Goal: Task Accomplishment & Management: Complete application form

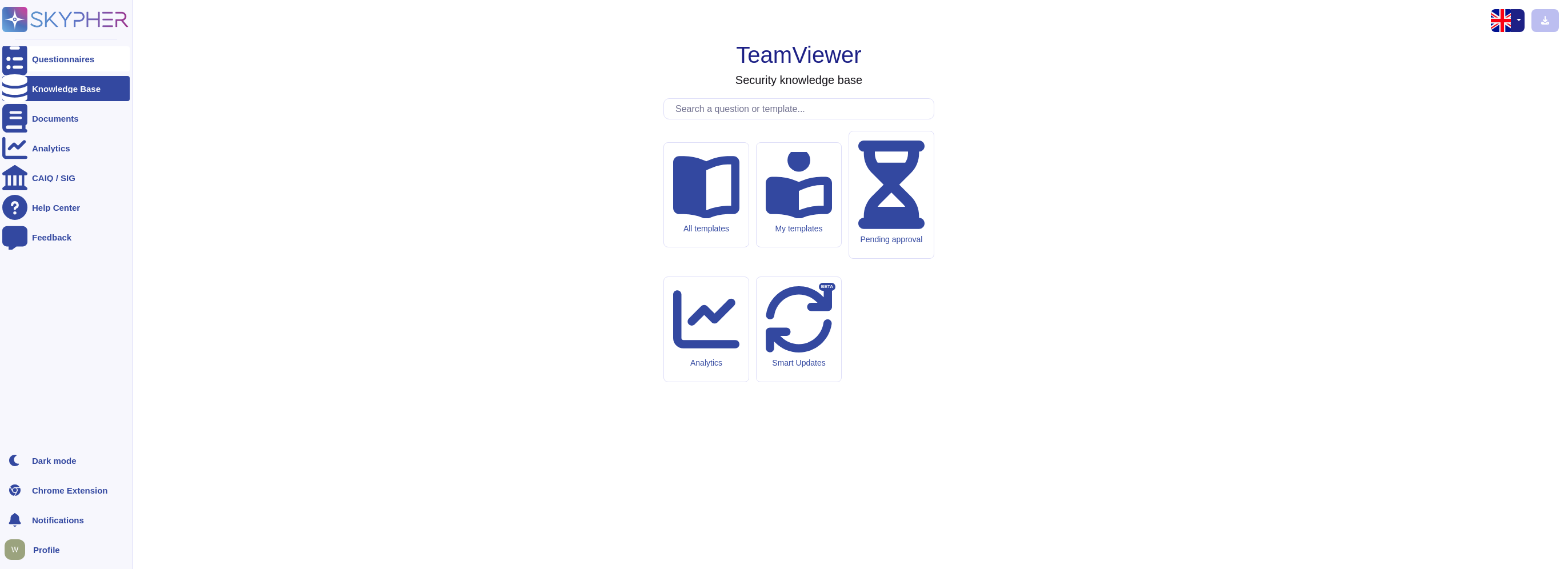
click at [30, 57] on div "Questionnaires" at bounding box center [66, 59] width 128 height 26
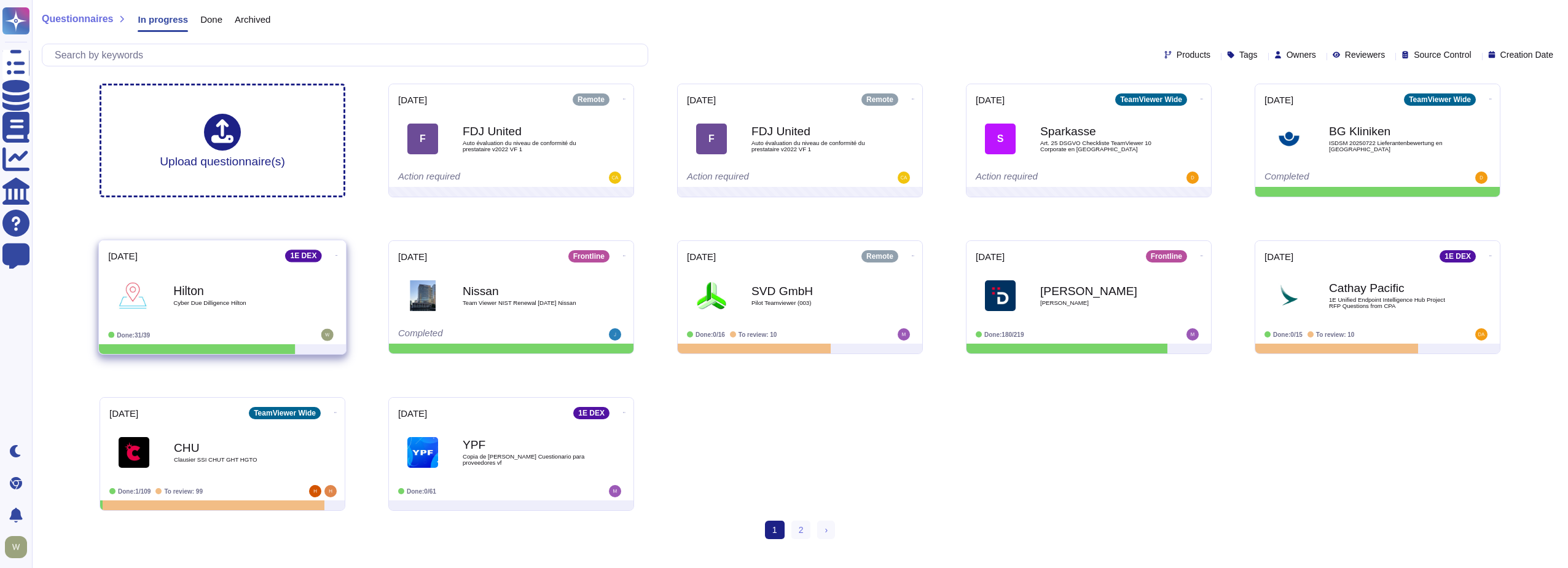
click at [244, 303] on span "Cyber Due Dilligence Hilton" at bounding box center [234, 303] width 124 height 6
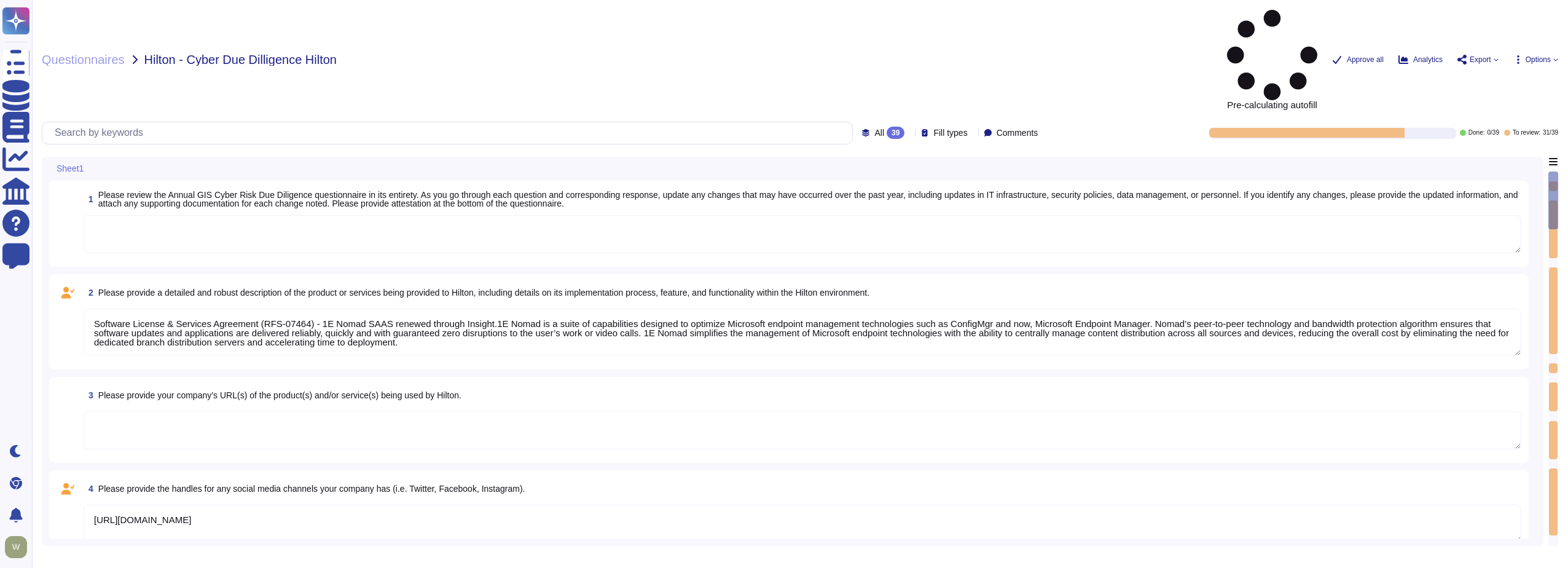
type textarea "Software License & Services Agreement (RFS-07464) - 1E Nomad SAAS renewed throu…"
type textarea "[URL][DOMAIN_NAME]"
type textarea "Global/deployed at >100 Properties or Corporate Solution/Integrates with other …"
type textarea "We have a 'Senior Director, Security Operations', focused on strategy and gover…"
type textarea "Security training required on a regular basis"
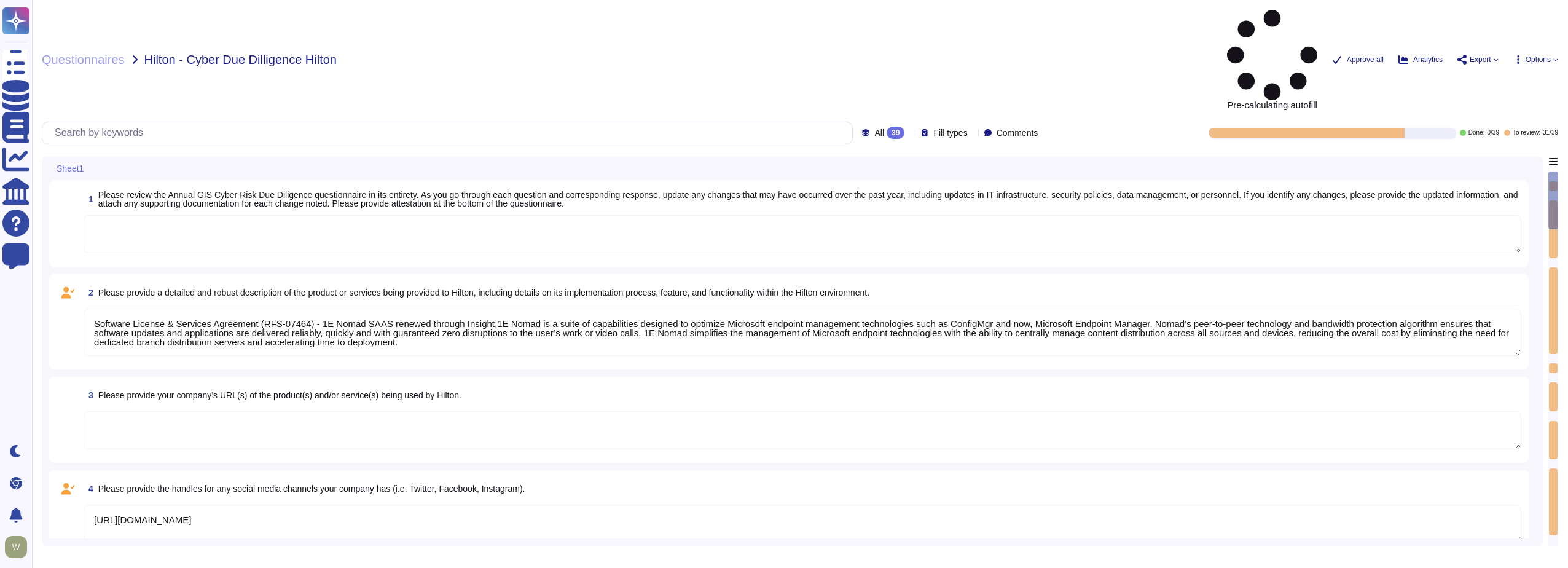
type textarea "Annual security and privacy awareness training"
click at [892, 126] on div "All 39" at bounding box center [885, 132] width 47 height 12
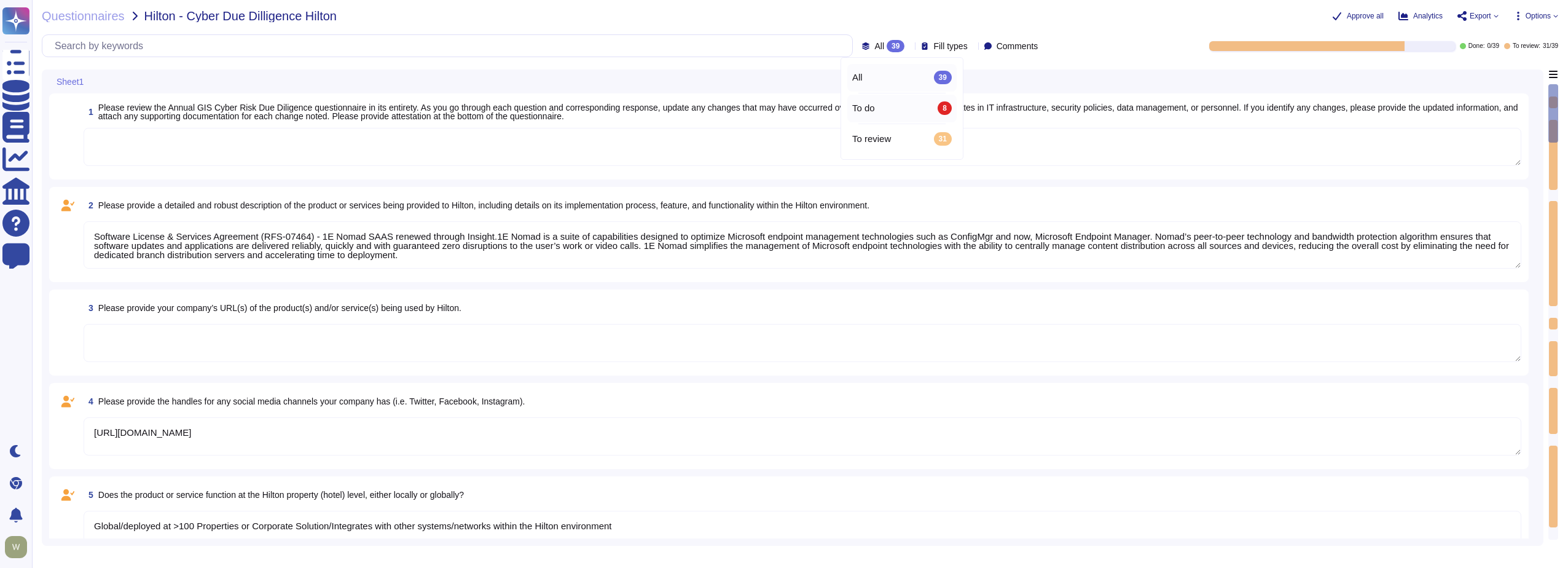
click at [870, 111] on span "To do" at bounding box center [863, 107] width 22 height 11
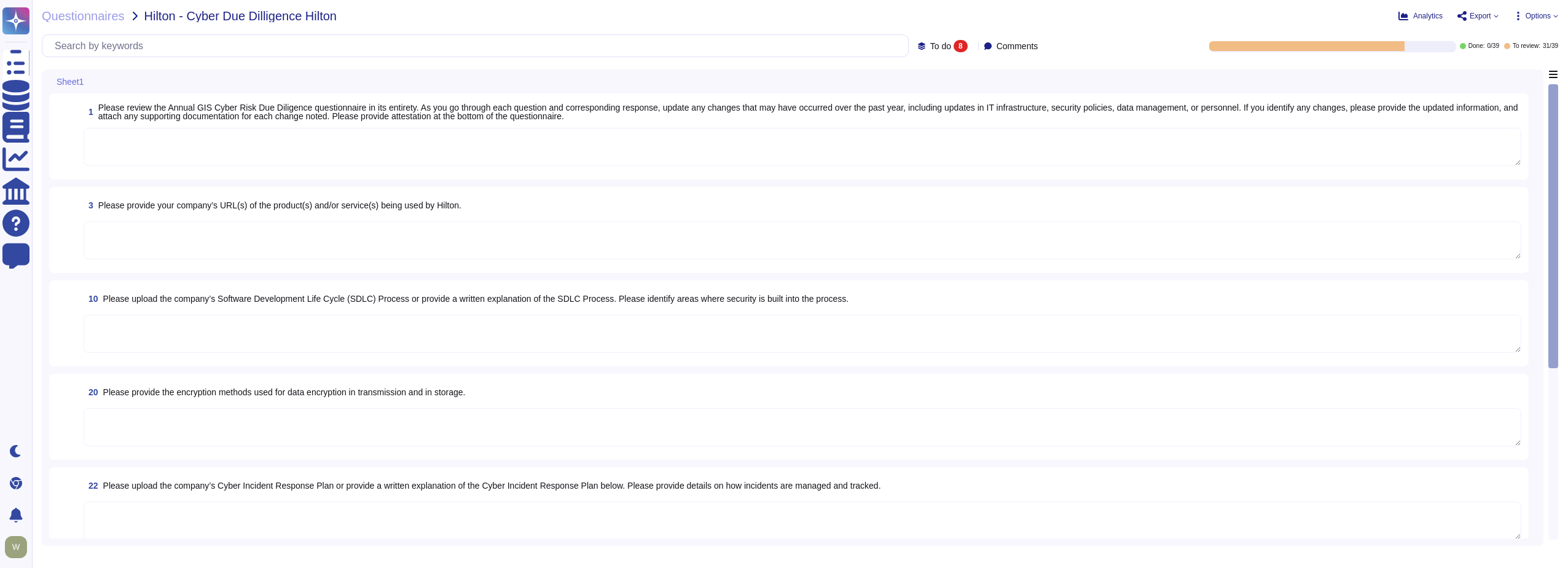
click at [930, 47] on span "To do" at bounding box center [940, 46] width 21 height 8
click at [1010, 109] on div "8" at bounding box center [1007, 108] width 14 height 13
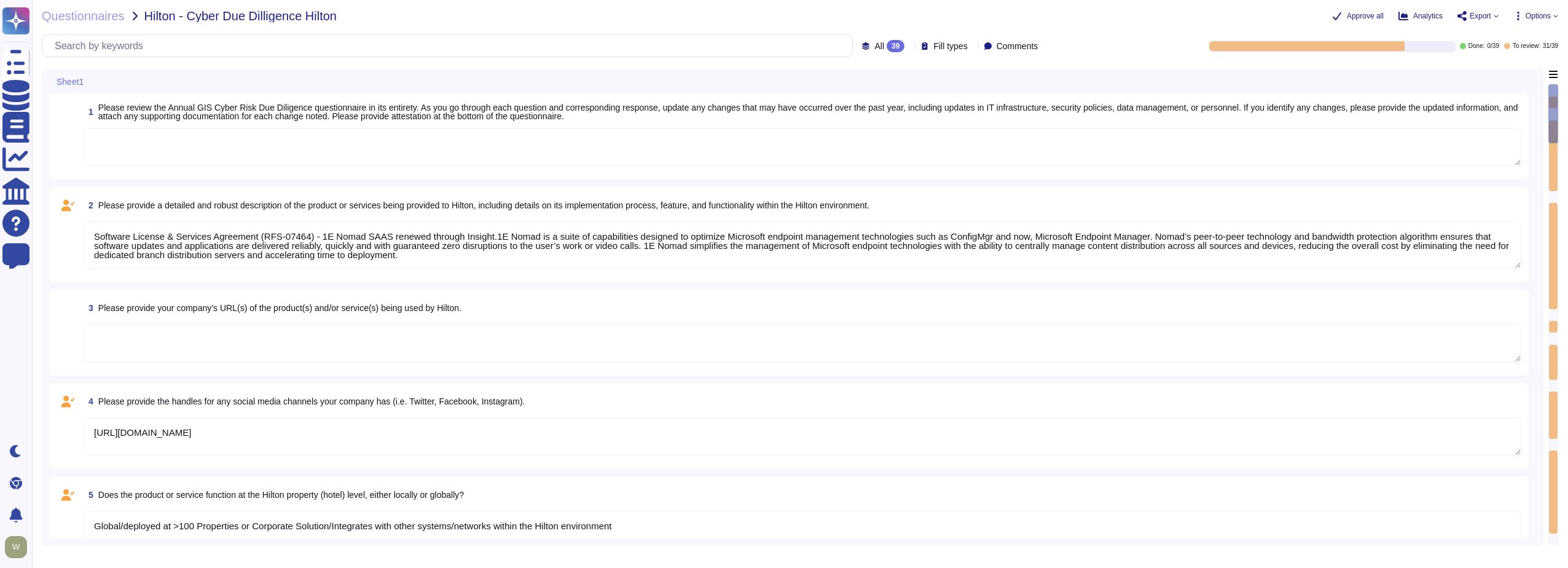
type textarea "Software License & Services Agreement (RFS-07464) - 1E Nomad SAAS renewed throu…"
type textarea "[URL][DOMAIN_NAME]"
type textarea "Global/deployed at >100 Properties or Corporate Solution/Integrates with other …"
type textarea "We have a 'Senior Director, Security Operations', focused on strategy and gover…"
type textarea "Security training required on a regular basis"
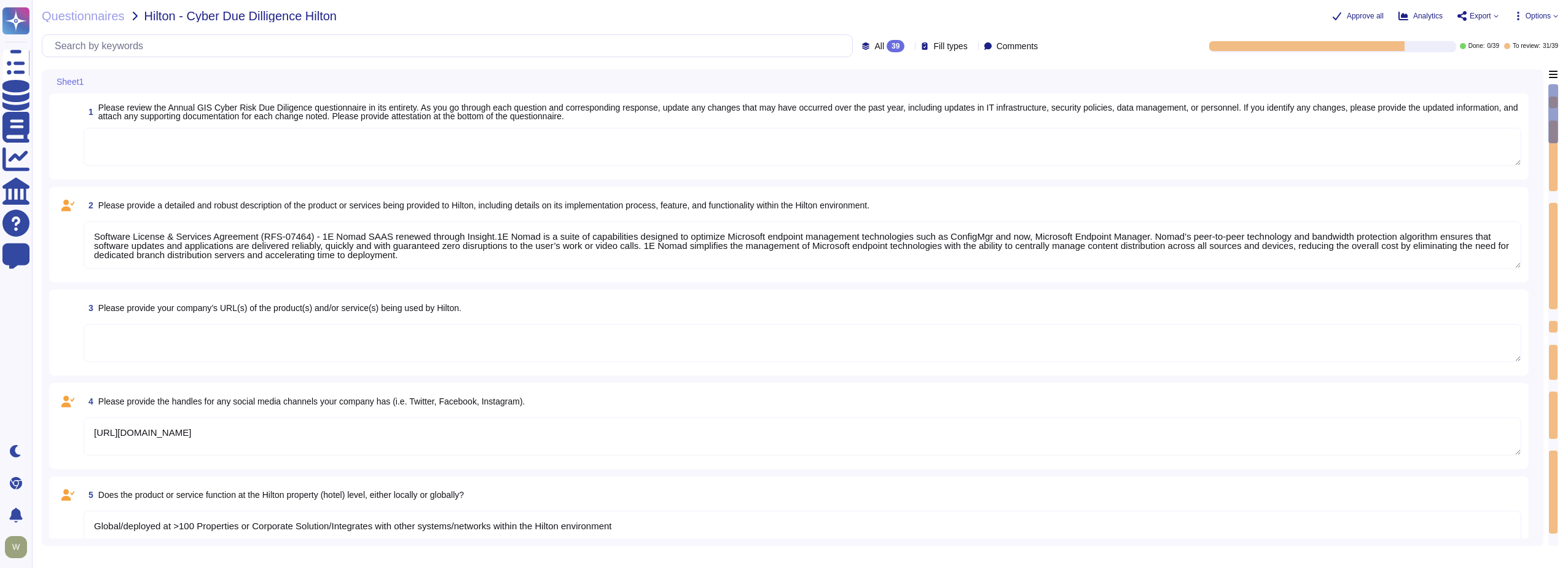
type textarea "Annual security and privacy awareness training"
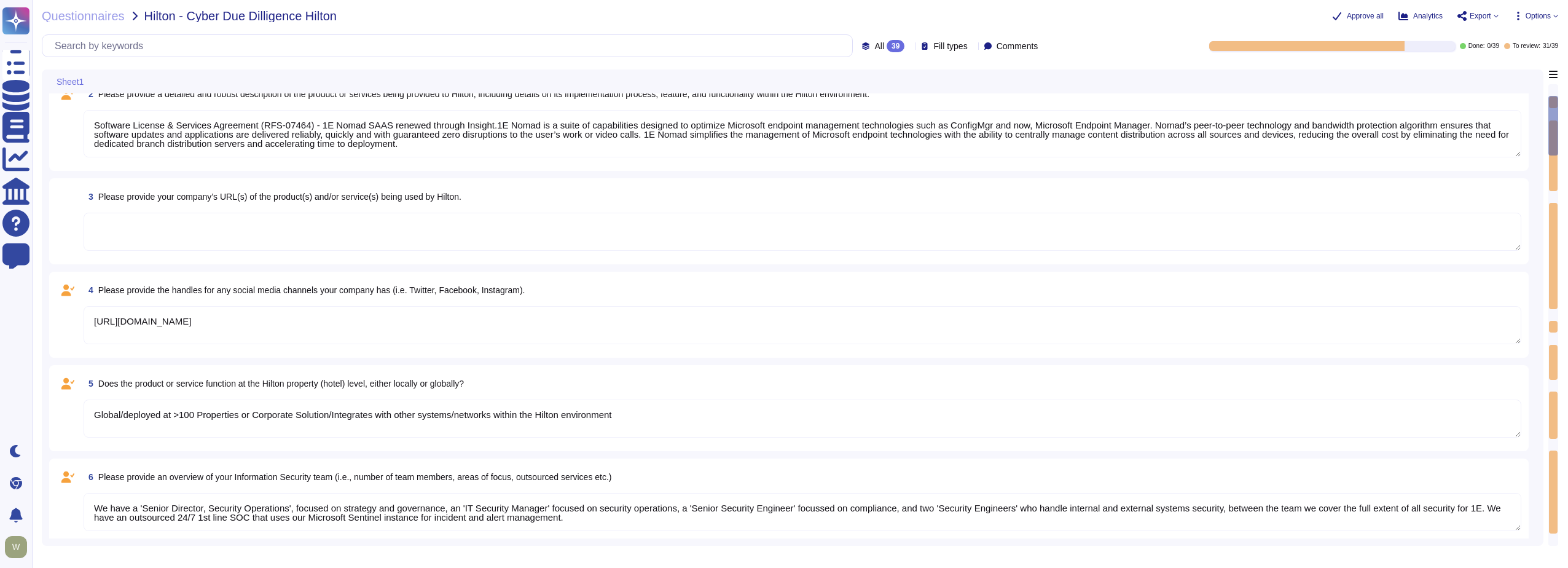
type textarea "1E has an extensive and mature Information Security Management System based upo…"
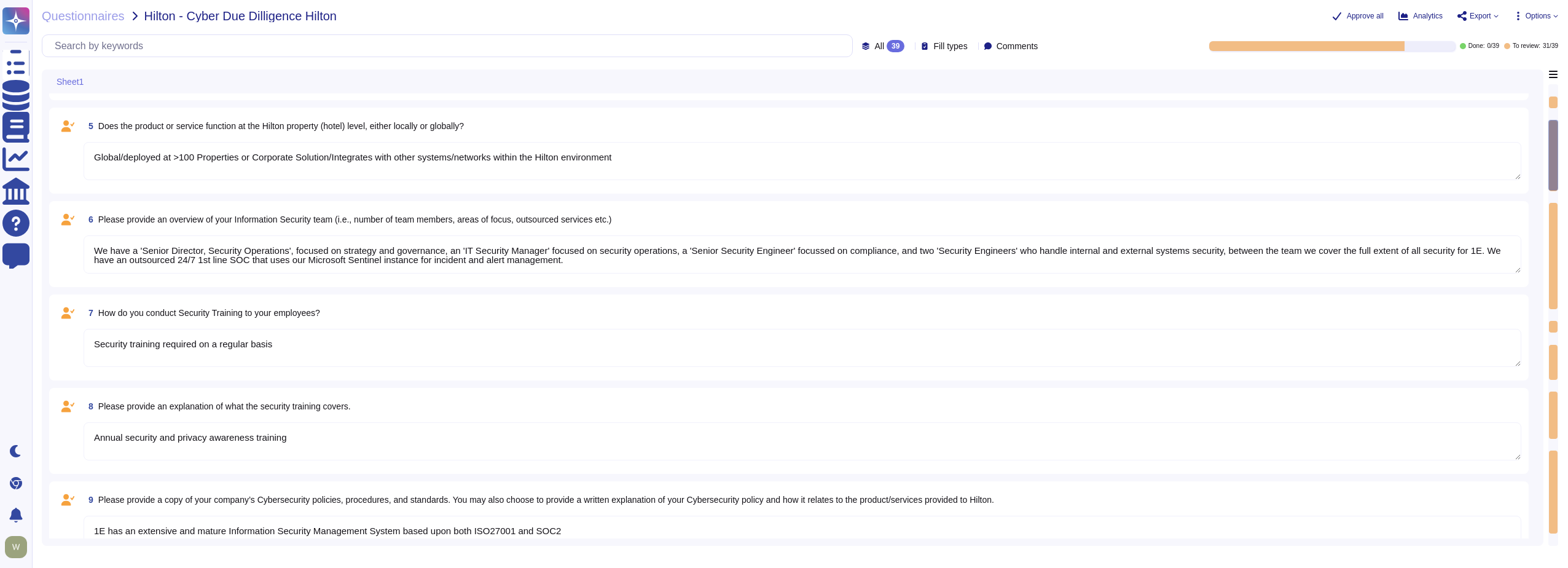
type textarea "regular risk assessments are conducted, including appropriate remediation"
type textarea "Vendor's SOC provides 24x7 support"
type textarea "SOC2 Type II, ISO27001:2022"
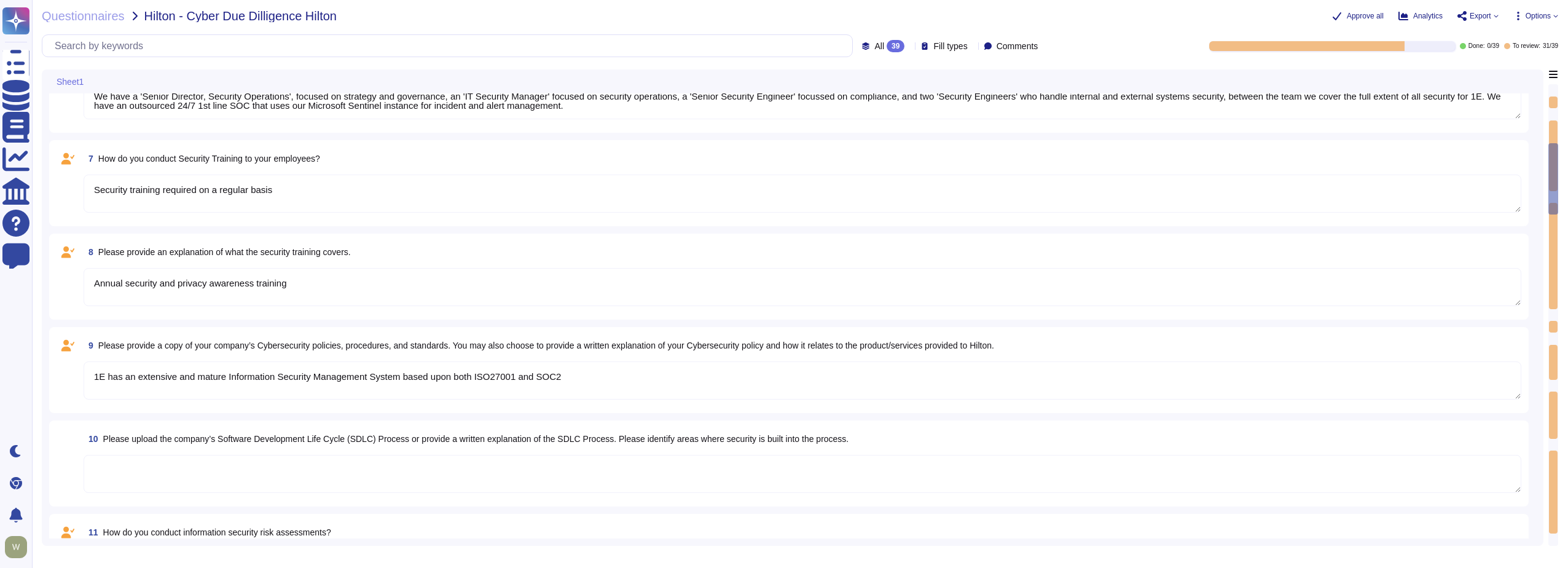
type textarea "Yes, Hilton Guest/Employee data is collected"
type textarea "Yes"
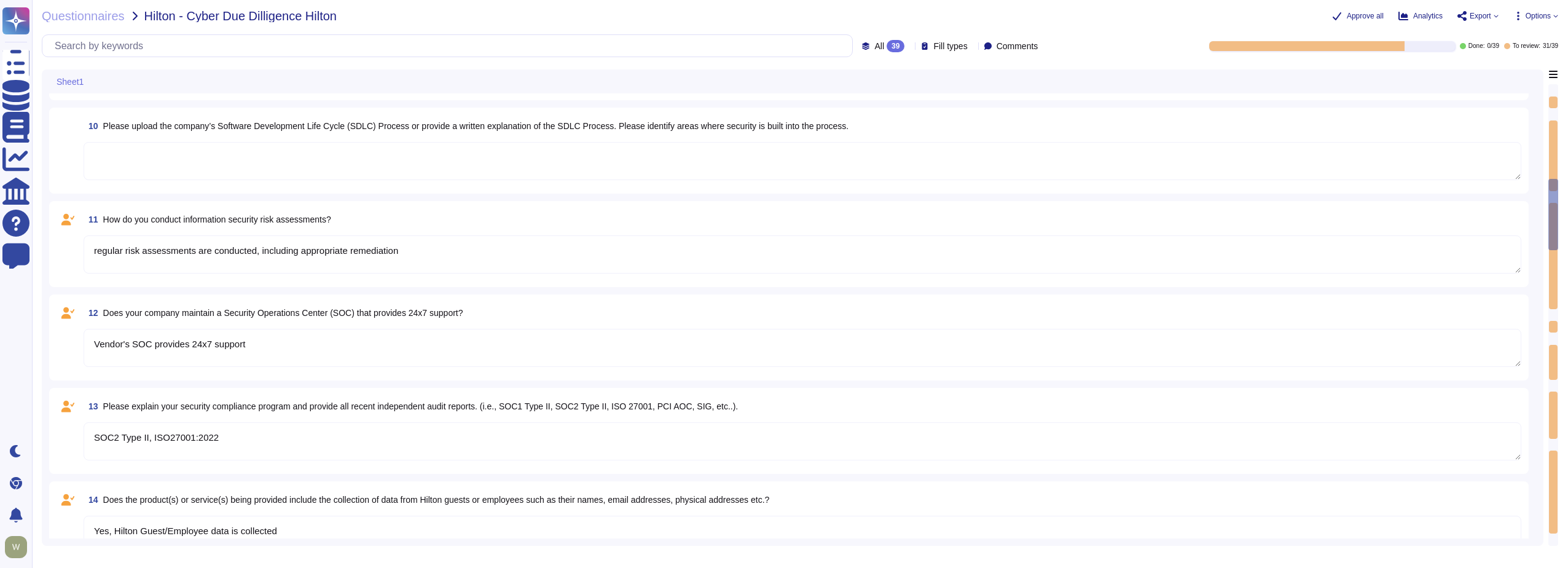
type textarea "Data is in-scope and is in compliance with GDPR"
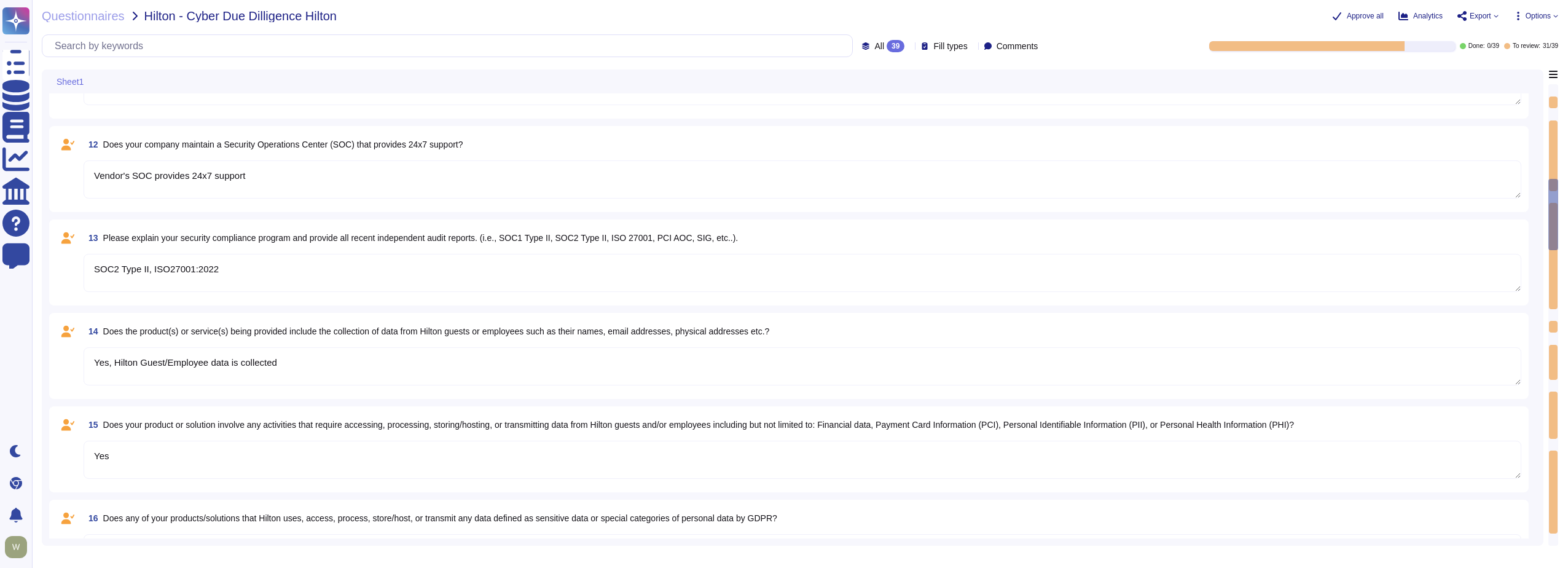
type textarea "PII collected by the platform for use by customers within the platform is as fo…"
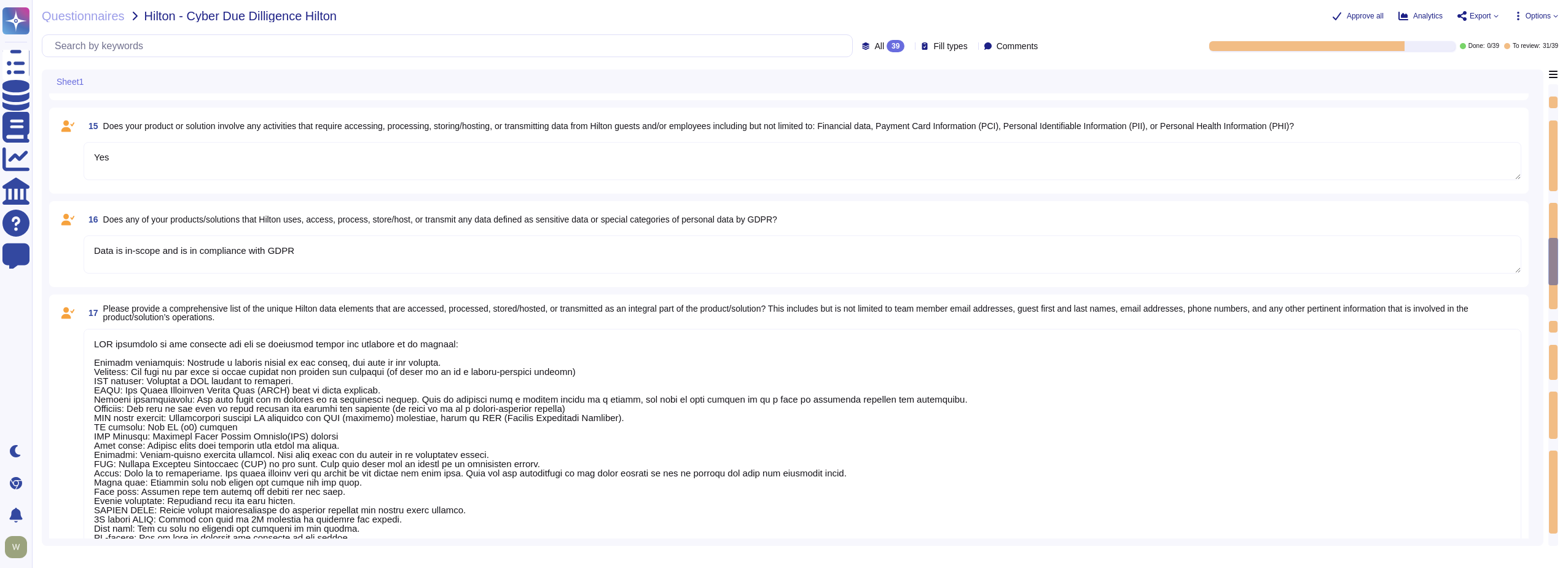
type textarea "30k-500k data records are involved"
type textarea "[PERSON_NAME] data is purged 1 month after the agreement with the vendor is ter…"
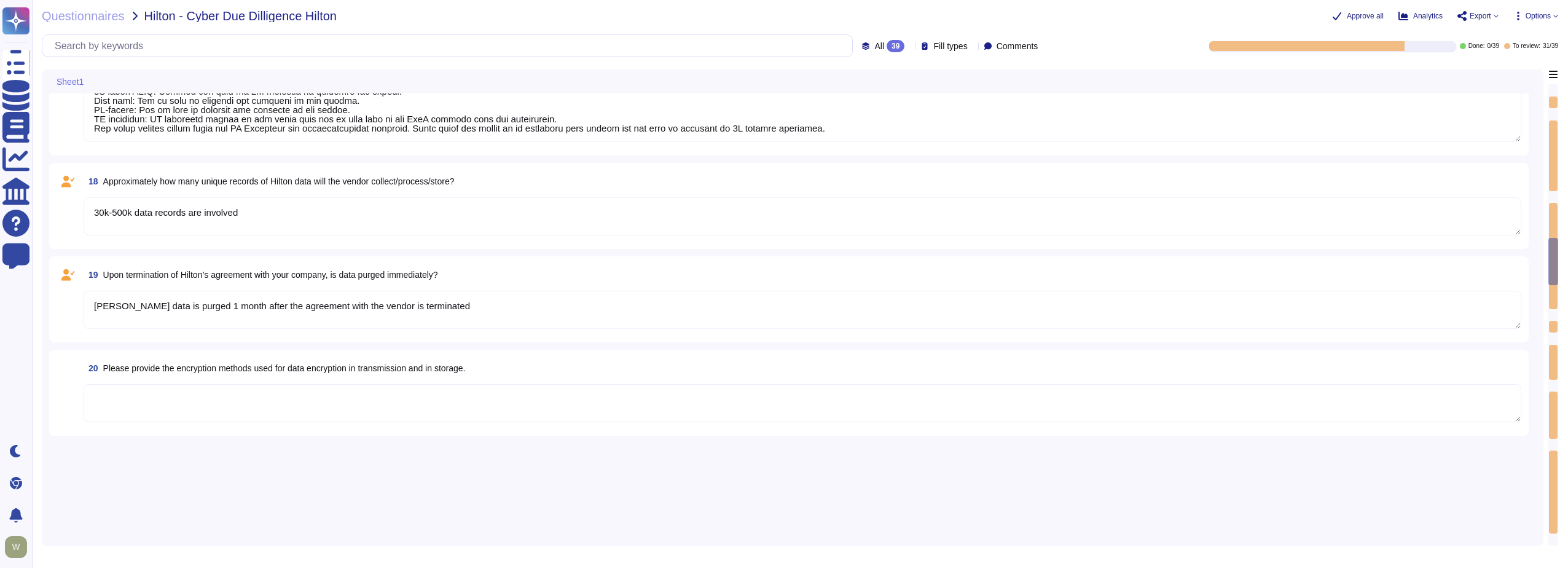
type textarea "PII collected by the platform for use by customers within the platform is as fo…"
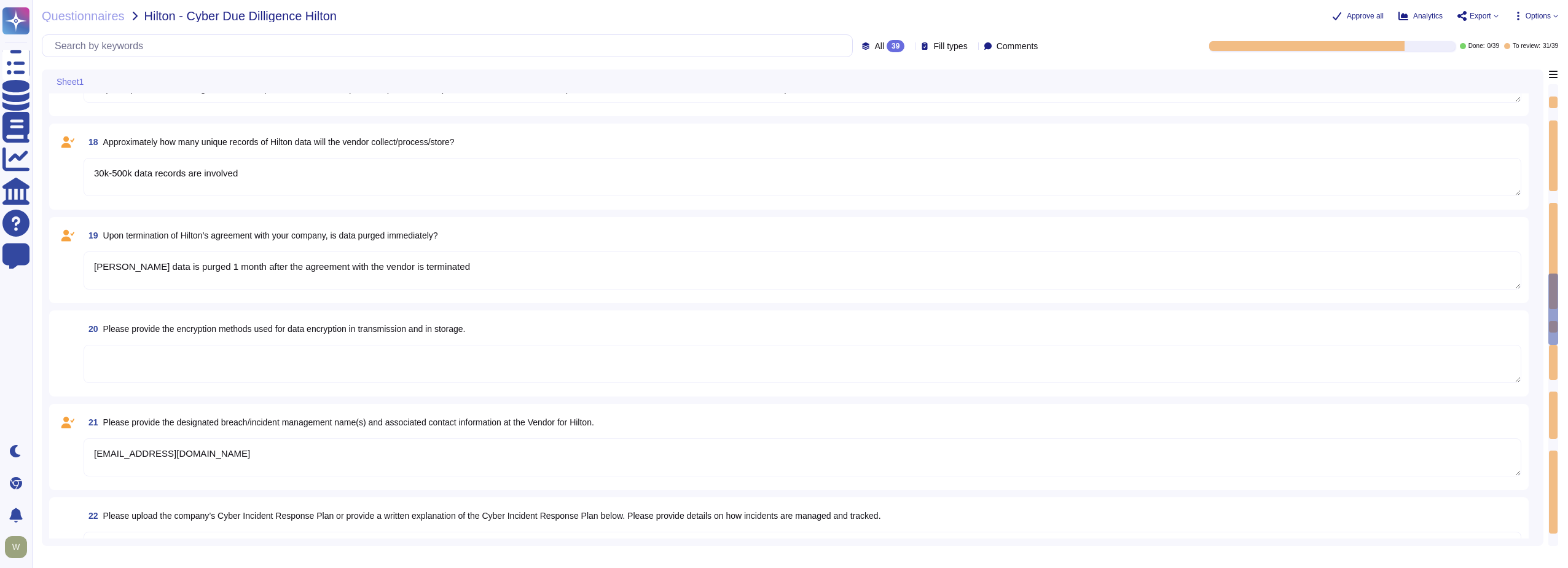
type textarea "[EMAIL_ADDRESS][DOMAIN_NAME]"
type textarea "The dedicated mechanisms will not offer real-time notifications of a breach"
type textarea "Breach will be notified within 30 minutes of detection"
type textarea "A Breach has not occurred within the last year"
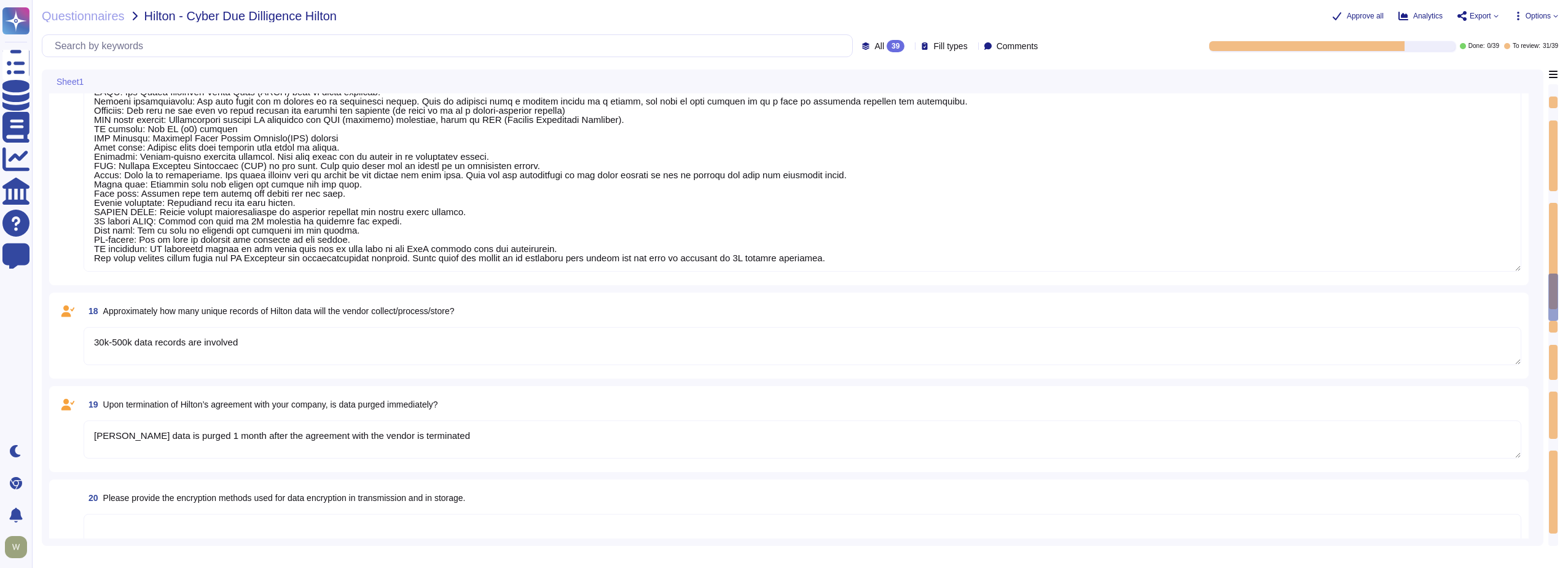
type textarea "PII collected by the platform for use by customers within the platform is as fo…"
type textarea "Yes"
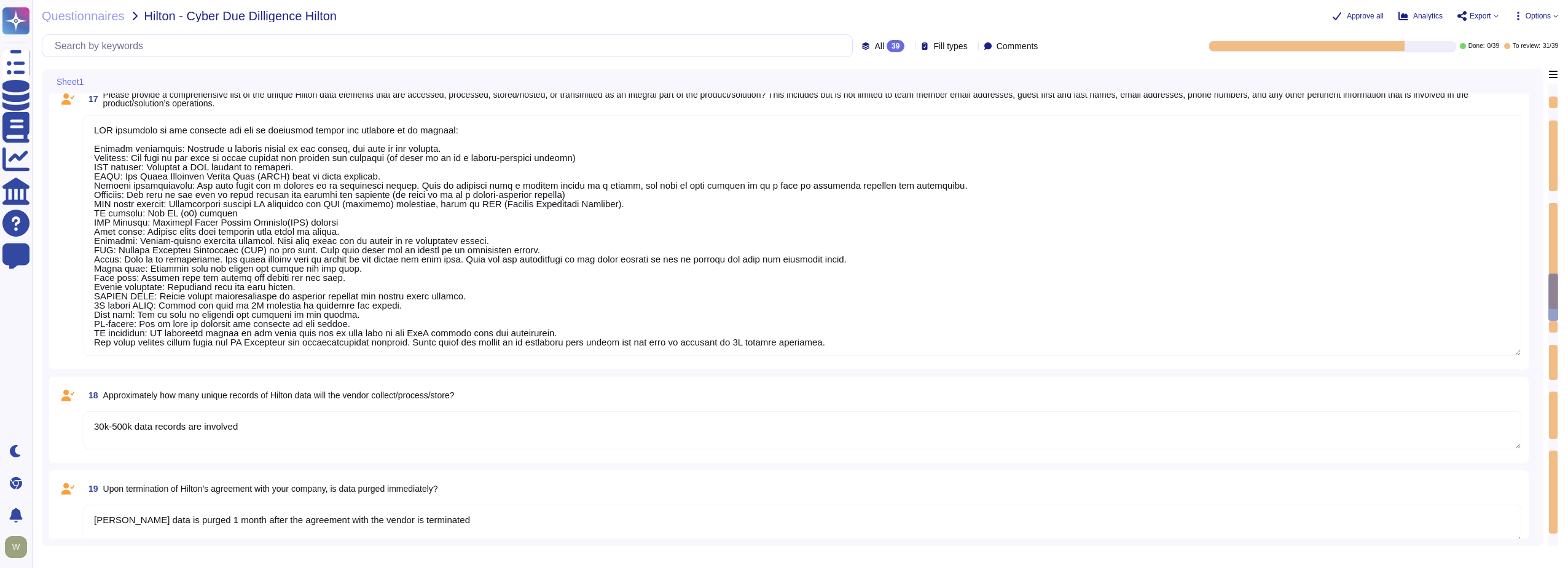
type textarea "PII collected by the platform for use by customers within the platform is as fo…"
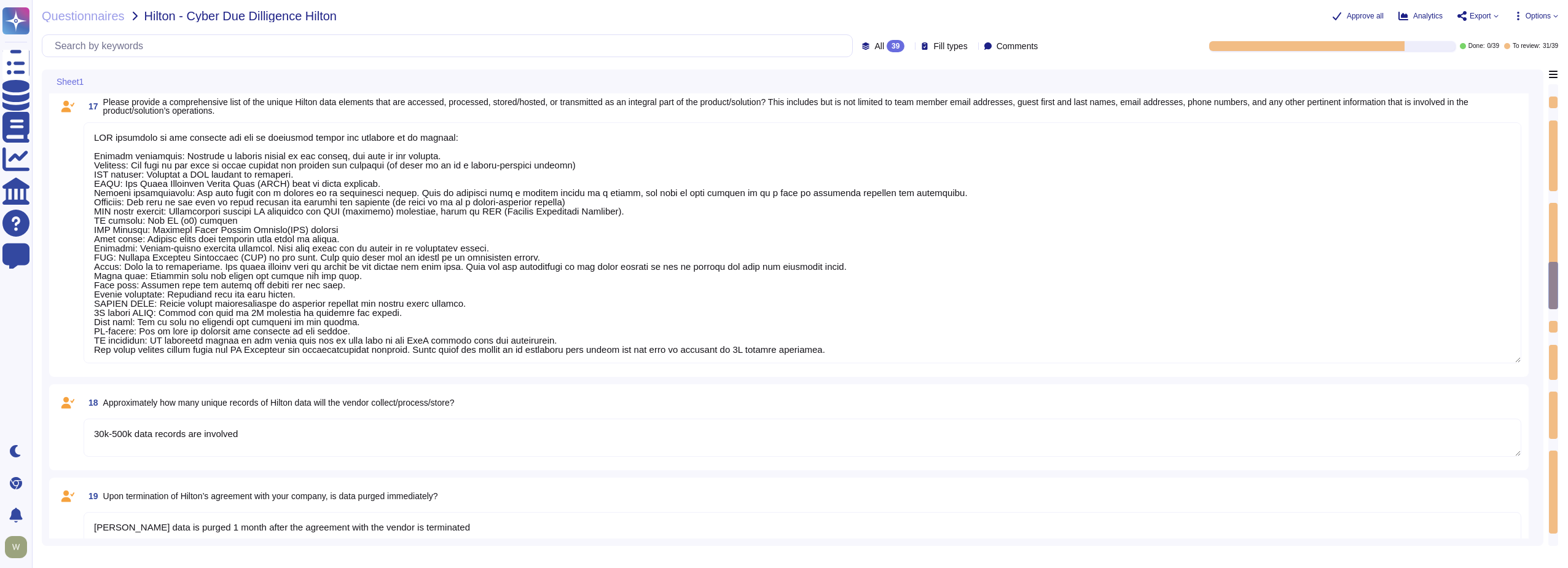
type textarea "Yes, Hilton Guest/Employee data is collected"
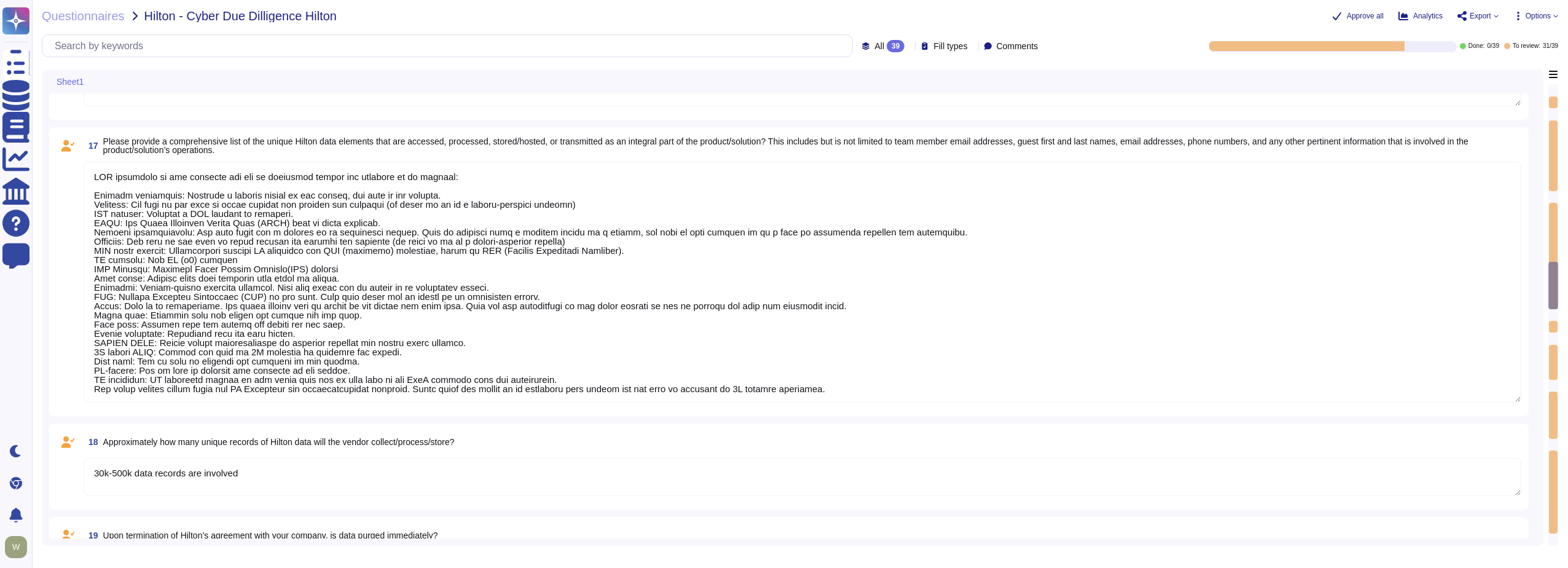
type textarea "PII collected by the platform for use by customers within the platform is as fo…"
type textarea "SOC2 Type II, ISO27001:2022"
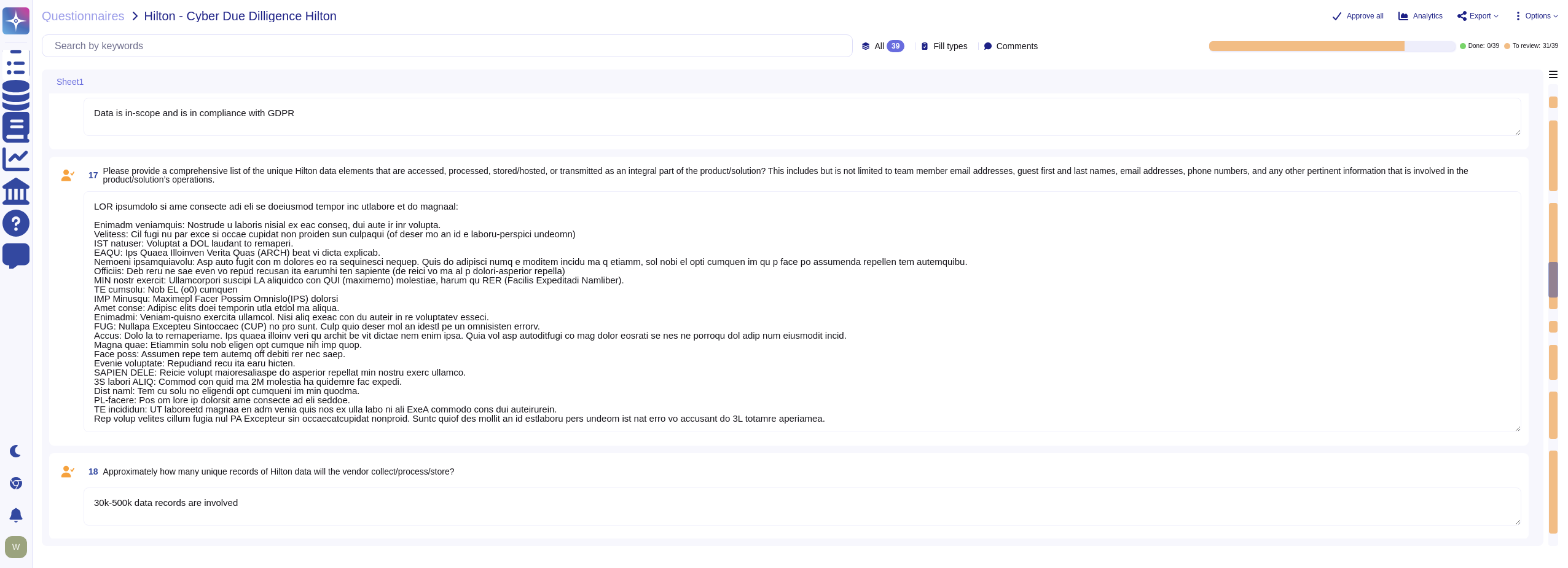
scroll to position [1, 0]
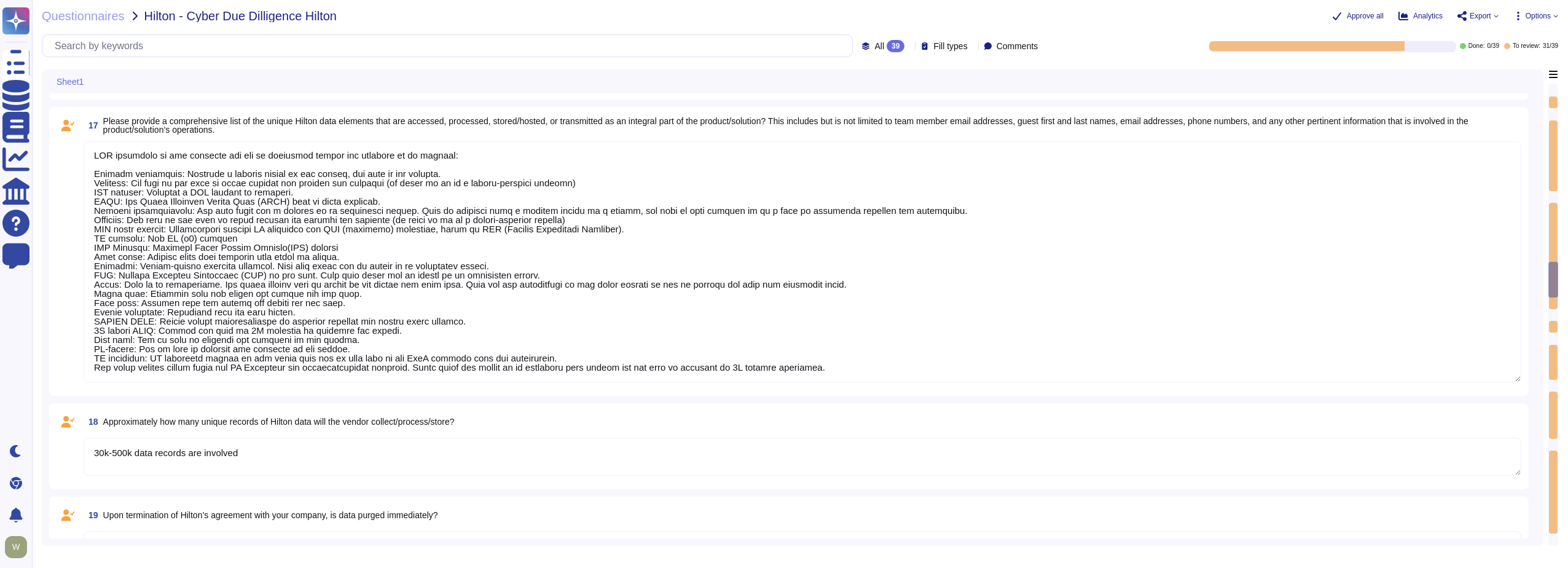
type textarea "PII collected by the platform for use by customers within the platform is as fo…"
type textarea "The dedicated mechanisms will not offer real-time notifications of a breach"
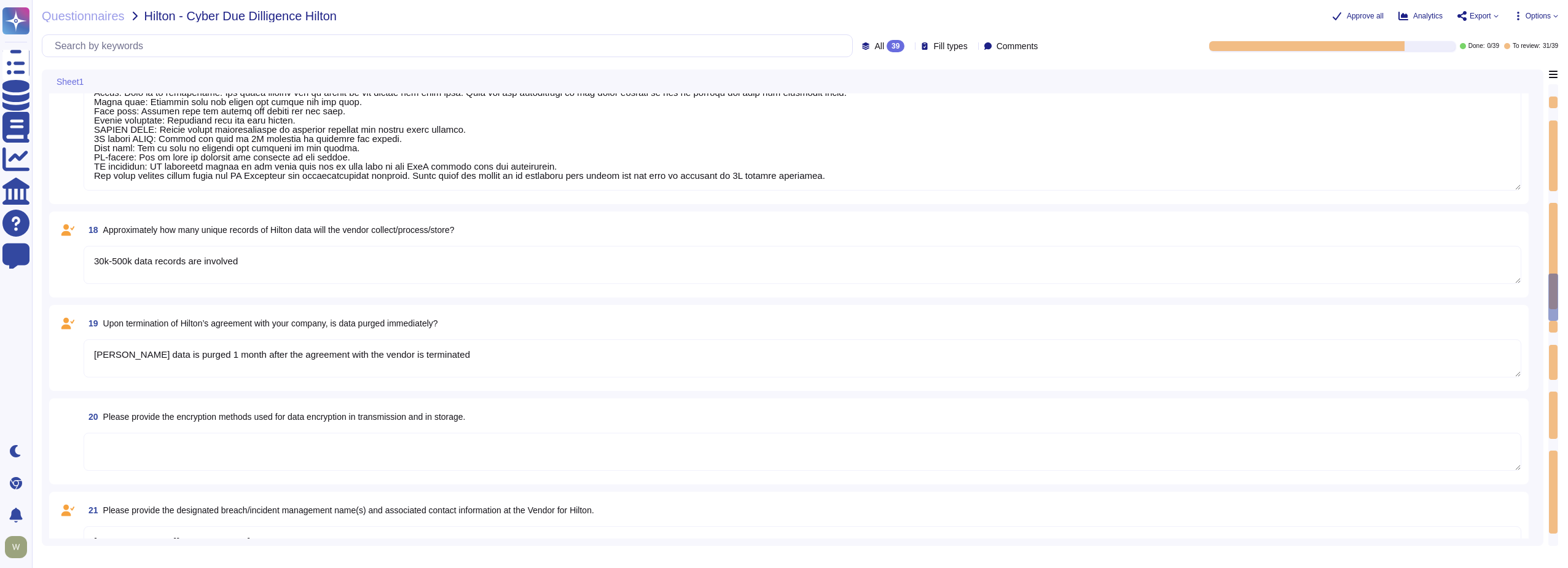
type textarea "PII collected by the platform for use by customers within the platform is as fo…"
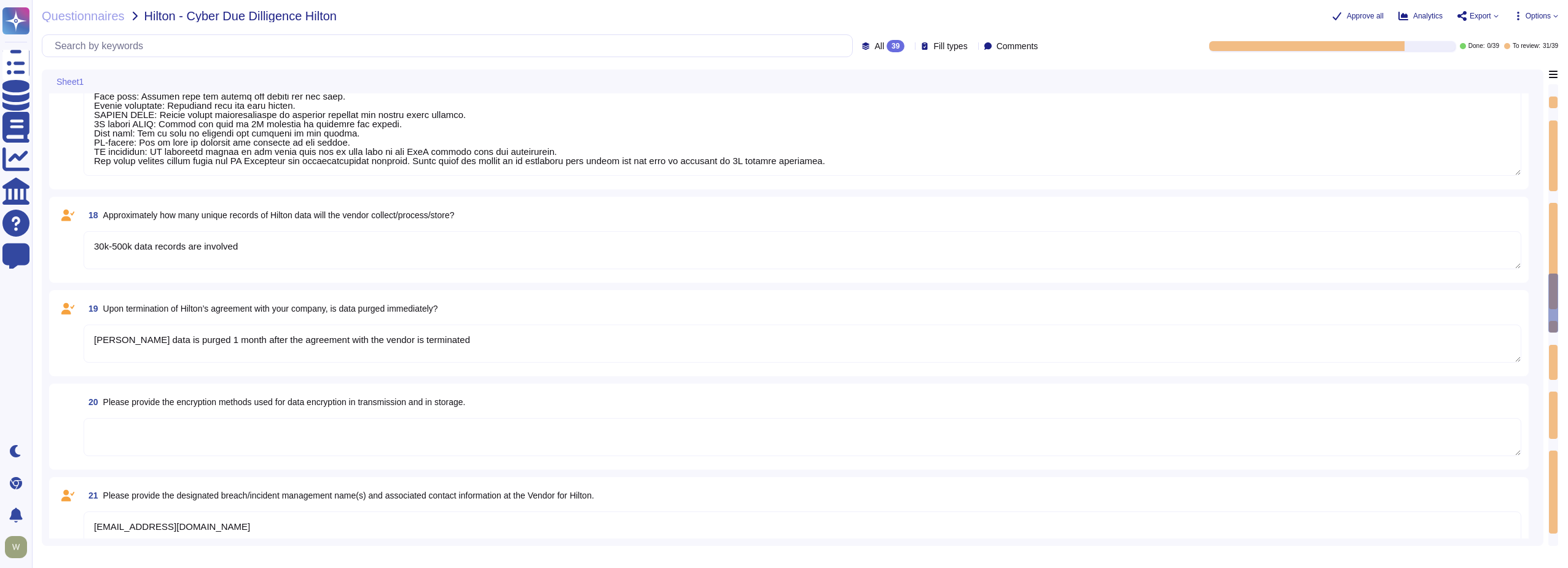
scroll to position [1598, 0]
type textarea "Breach will be notified within 30 minutes of detection"
type textarea "A Breach has not occurred within the last year"
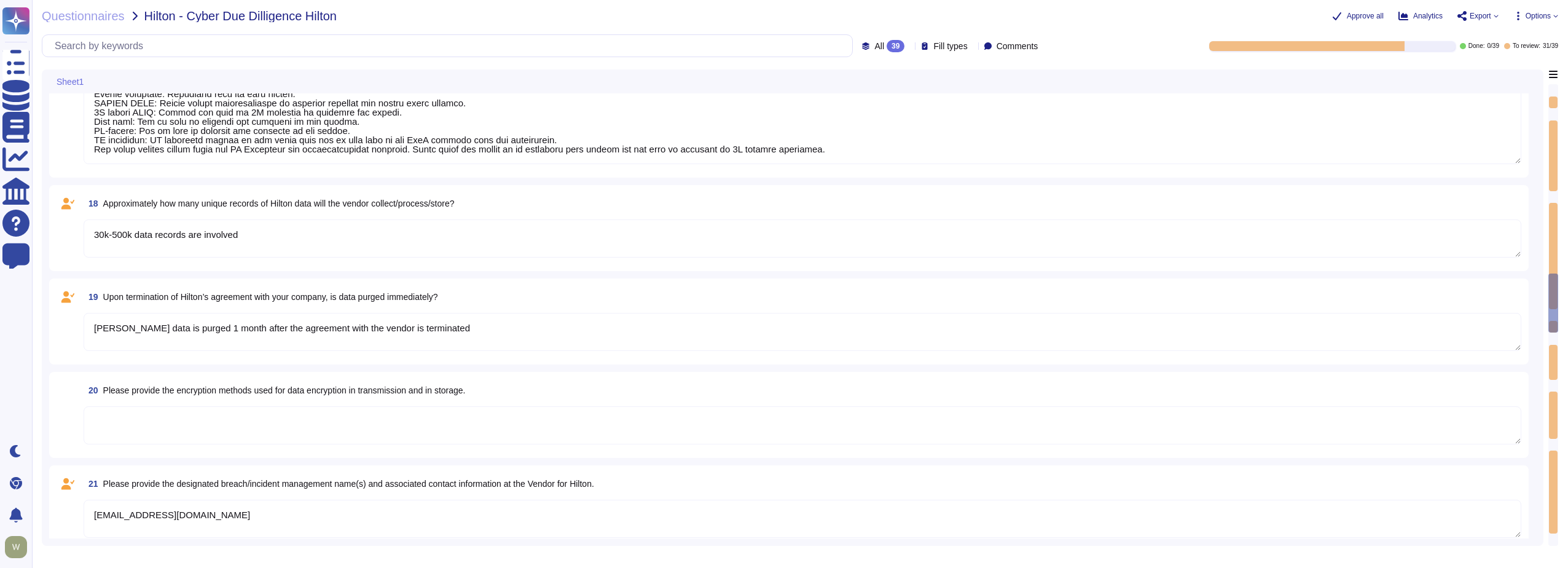
click at [342, 123] on textarea at bounding box center [803, 44] width 1438 height 241
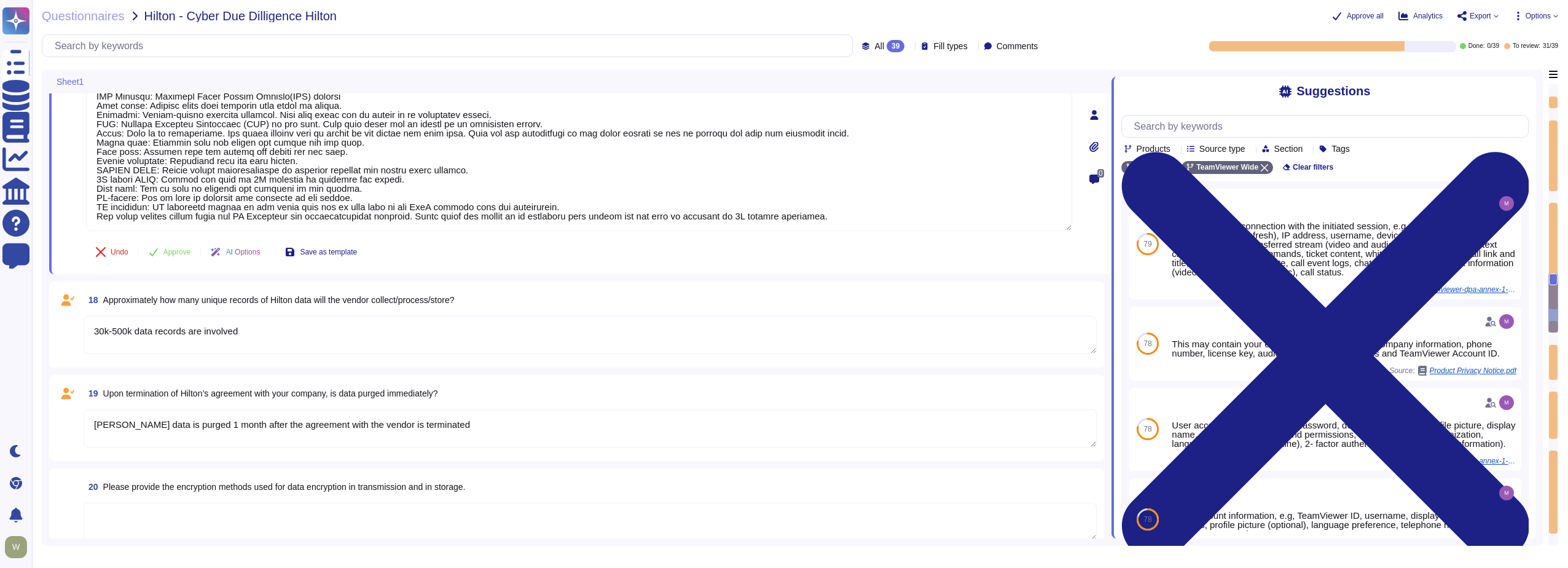
type textarea "PII collected by the platform for use by customers within the platform is as fo…"
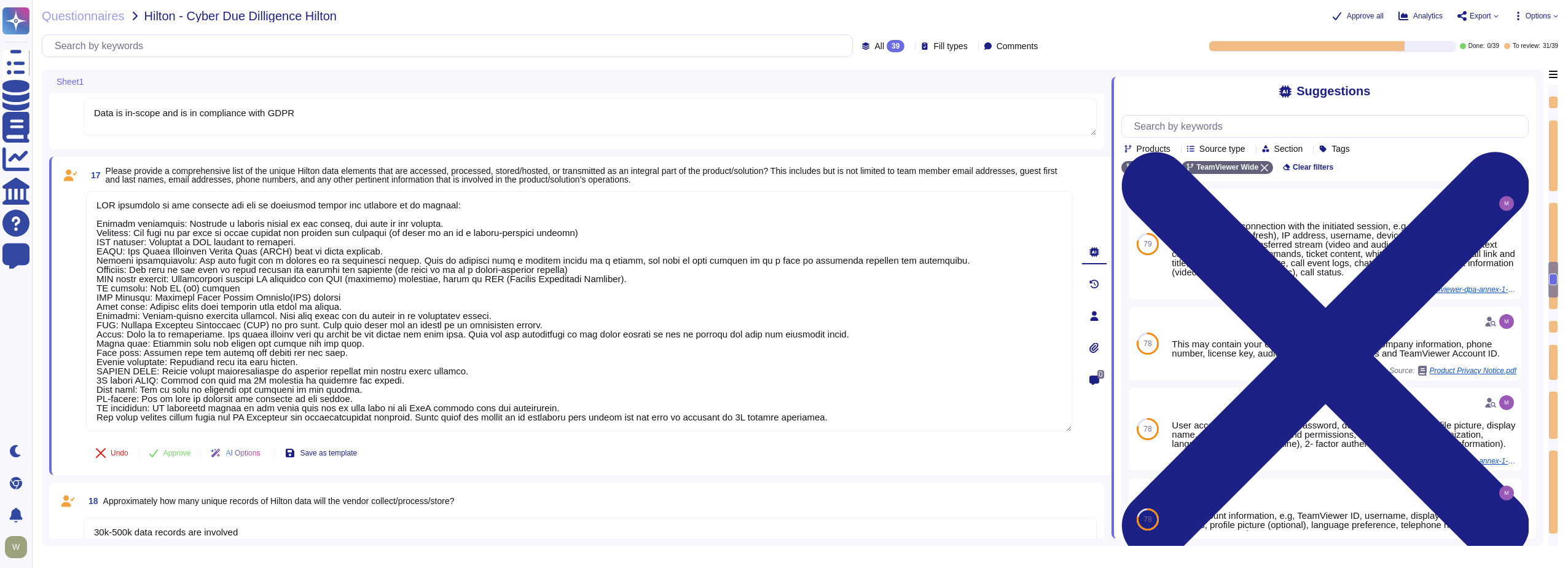
type textarea "SOC2 Type II, ISO27001:2022"
type textarea "Yes, Hilton Guest/Employee data is collected"
type textarea "Yes"
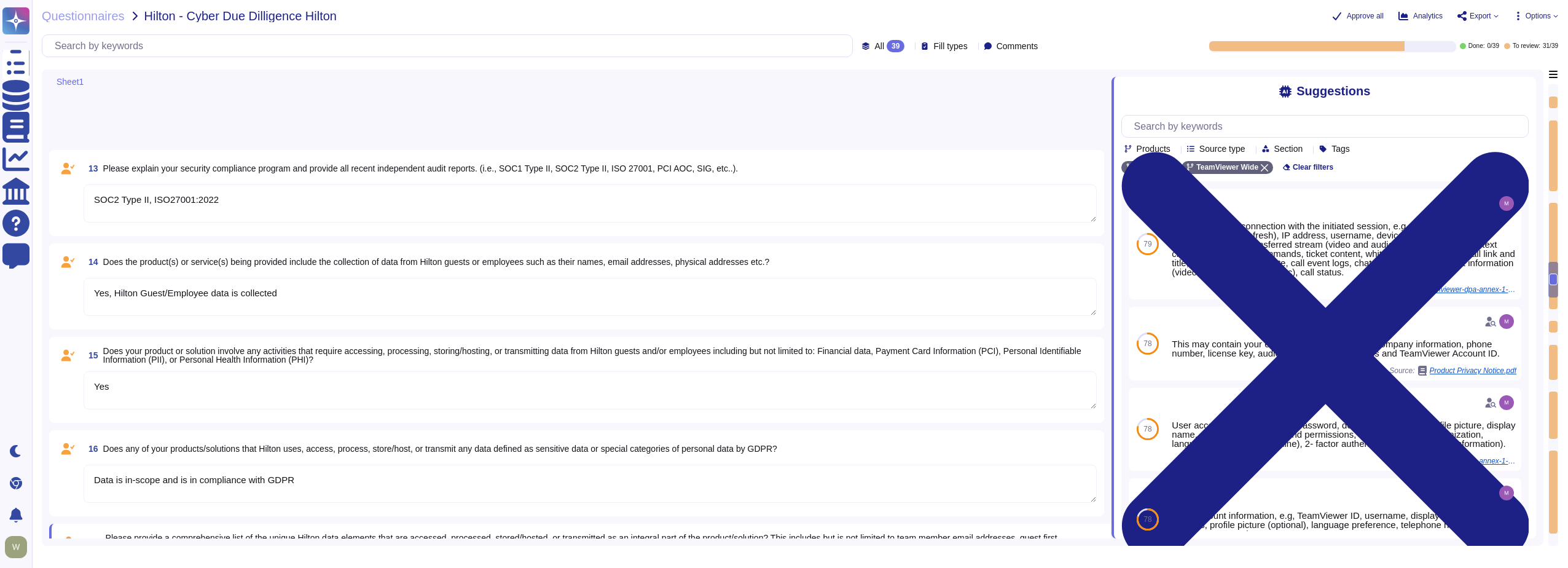
type textarea "PII collected by the platform for use by customers within the platform is as fo…"
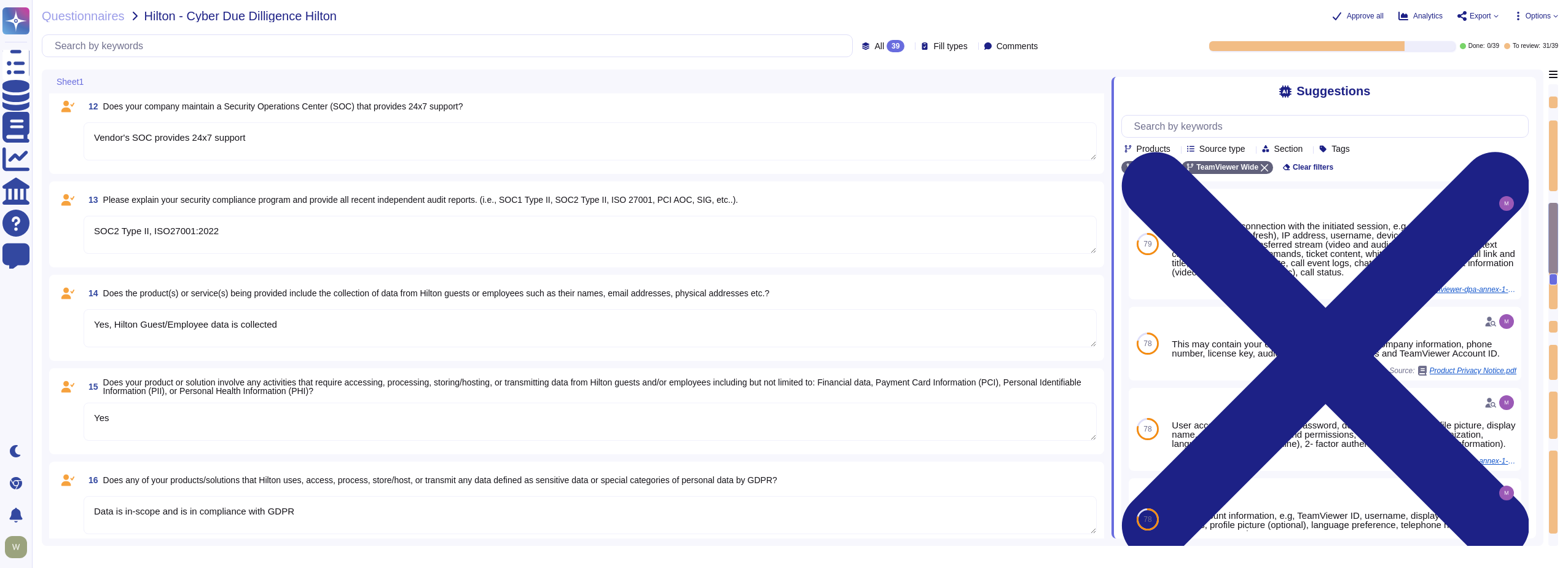
type textarea "1E has an extensive and mature Information Security Management System based upo…"
type textarea "regular risk assessments are conducted, including appropriate remediation"
type textarea "Vendor's SOC provides 24x7 support"
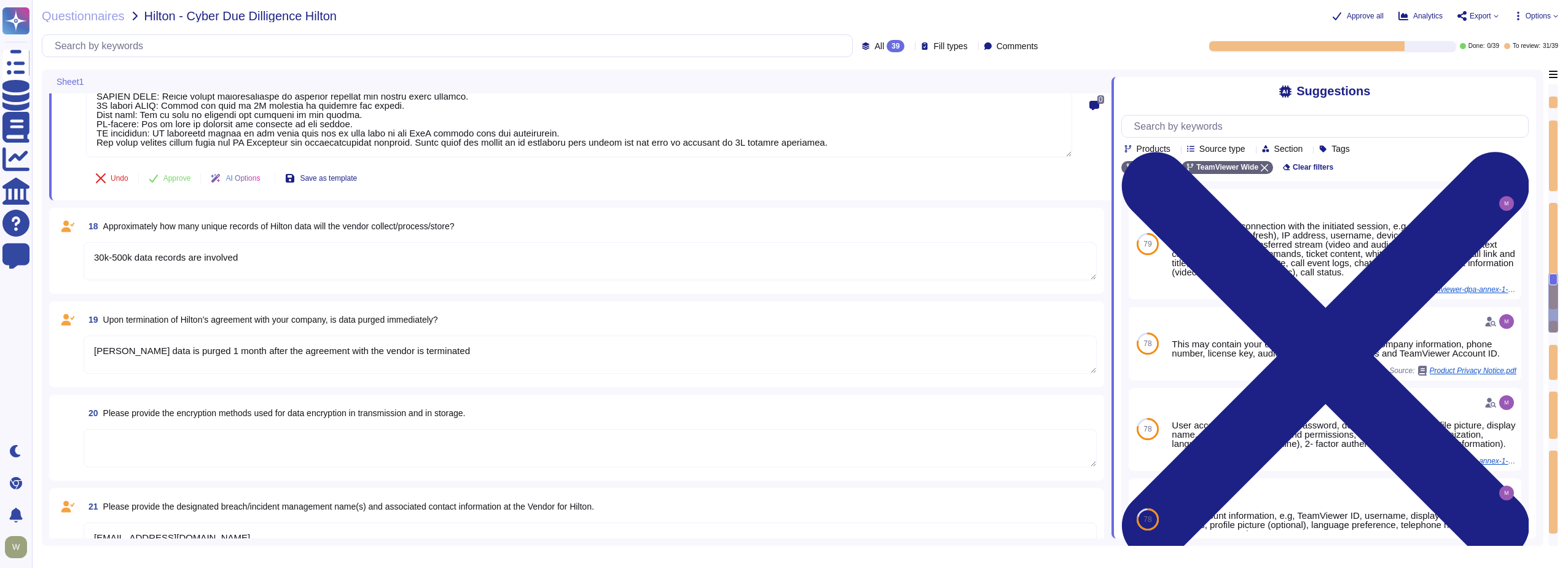
type textarea "PII collected by the platform for use by customers within the platform is as fo…"
type textarea "30k-500k data records are involved"
type textarea "[PERSON_NAME] data is purged 1 month after the agreement with the vendor is ter…"
type textarea "[EMAIL_ADDRESS][DOMAIN_NAME]"
type textarea "The dedicated mechanisms will not offer real-time notifications of a breach"
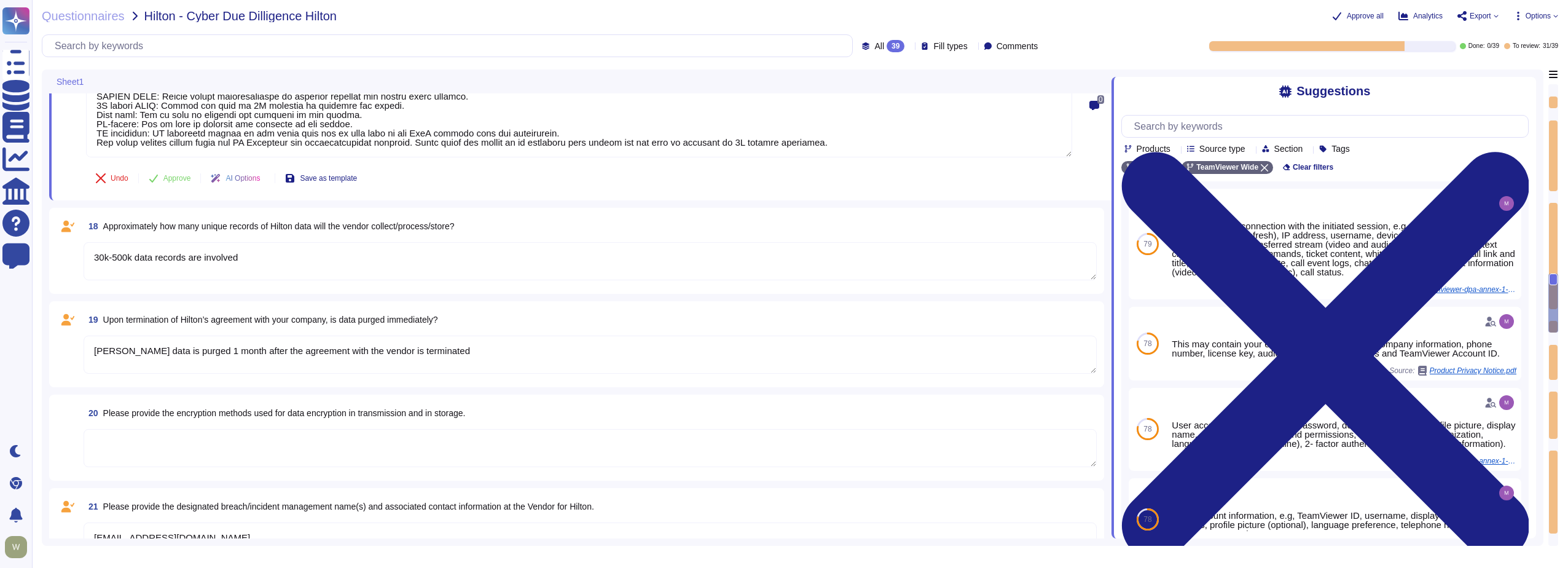
type textarea "Breach will be notified within 30 minutes of detection"
type textarea "A Breach has not occurred within the last year"
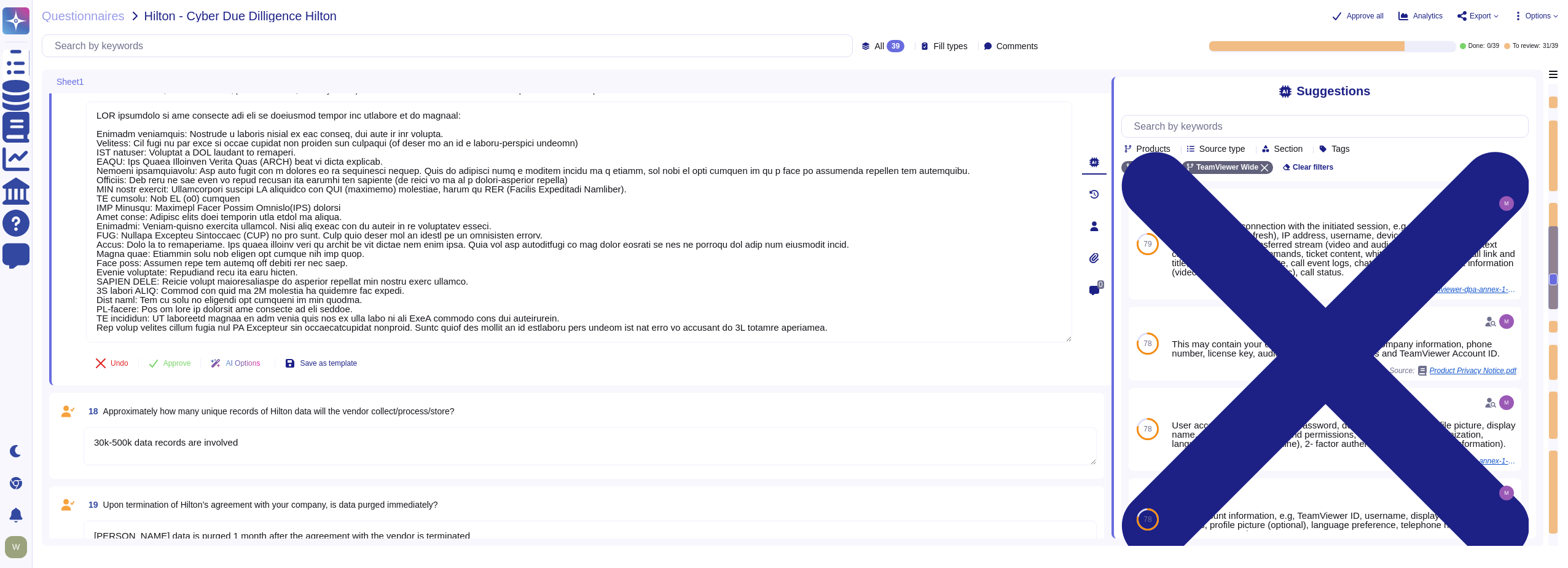
type textarea "PII collected by the platform for use by customers within the platform is as fo…"
type textarea "SOC2 Type II, ISO27001:2022"
type textarea "Yes, Hilton Guest/Employee data is collected"
type textarea "Yes"
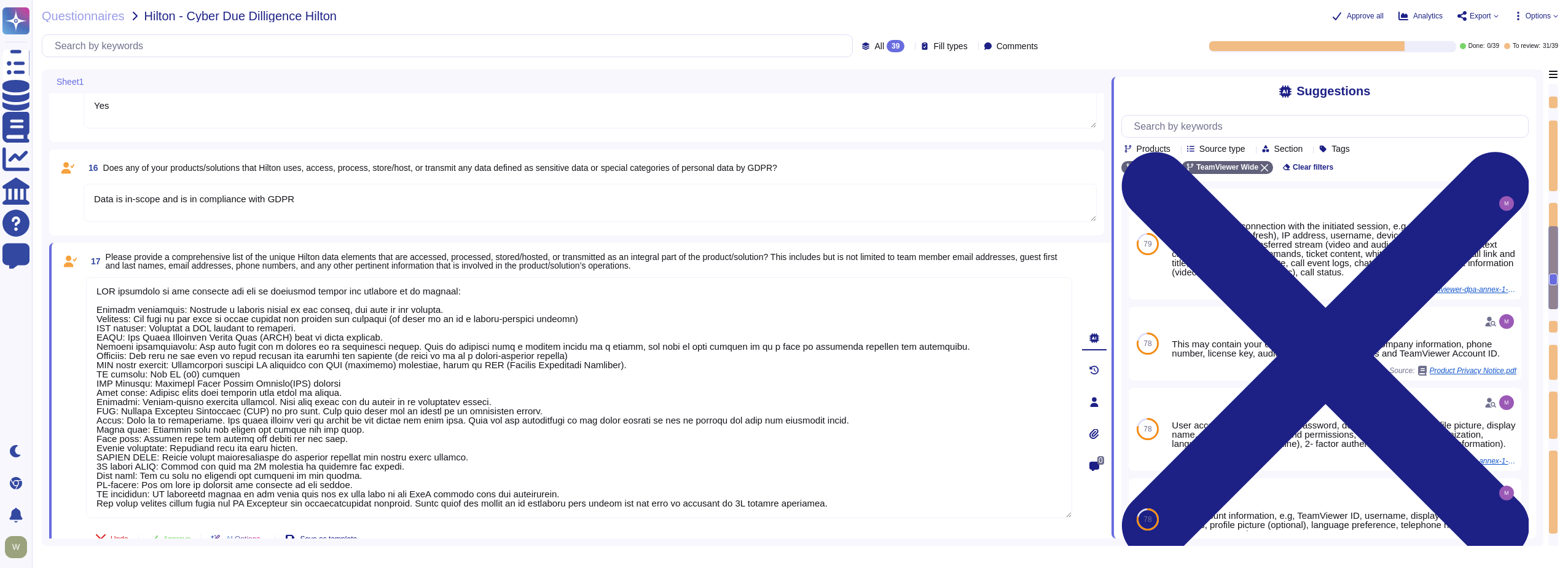
type textarea "PII collected by the platform for use by customers within the platform is as fo…"
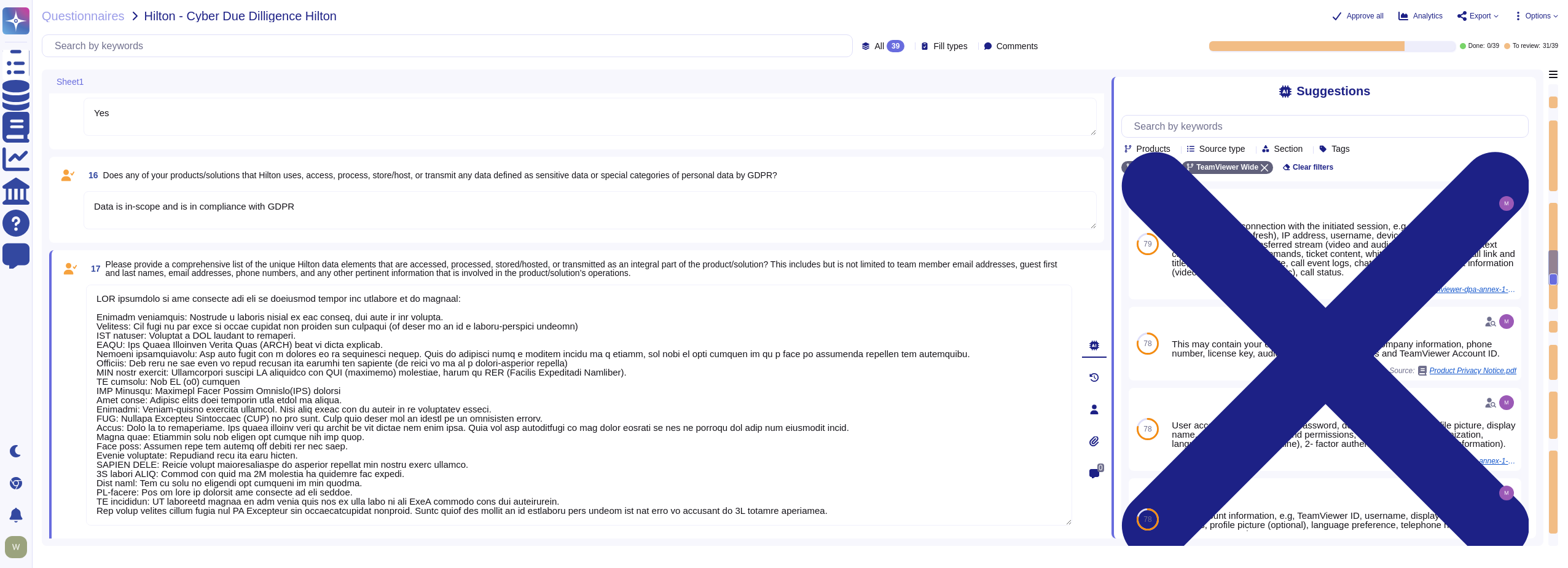
type textarea "Vendor's SOC provides 24x7 support"
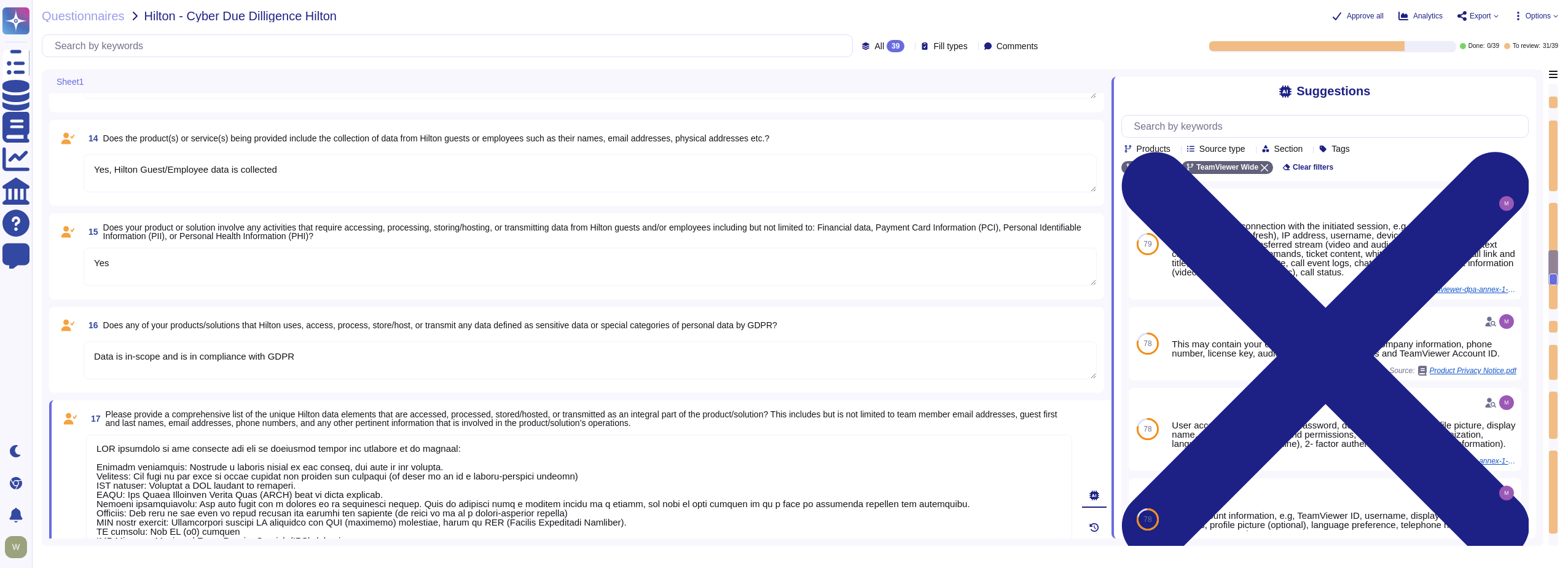
type textarea "PII collected by the platform for use by customers within the platform is as fo…"
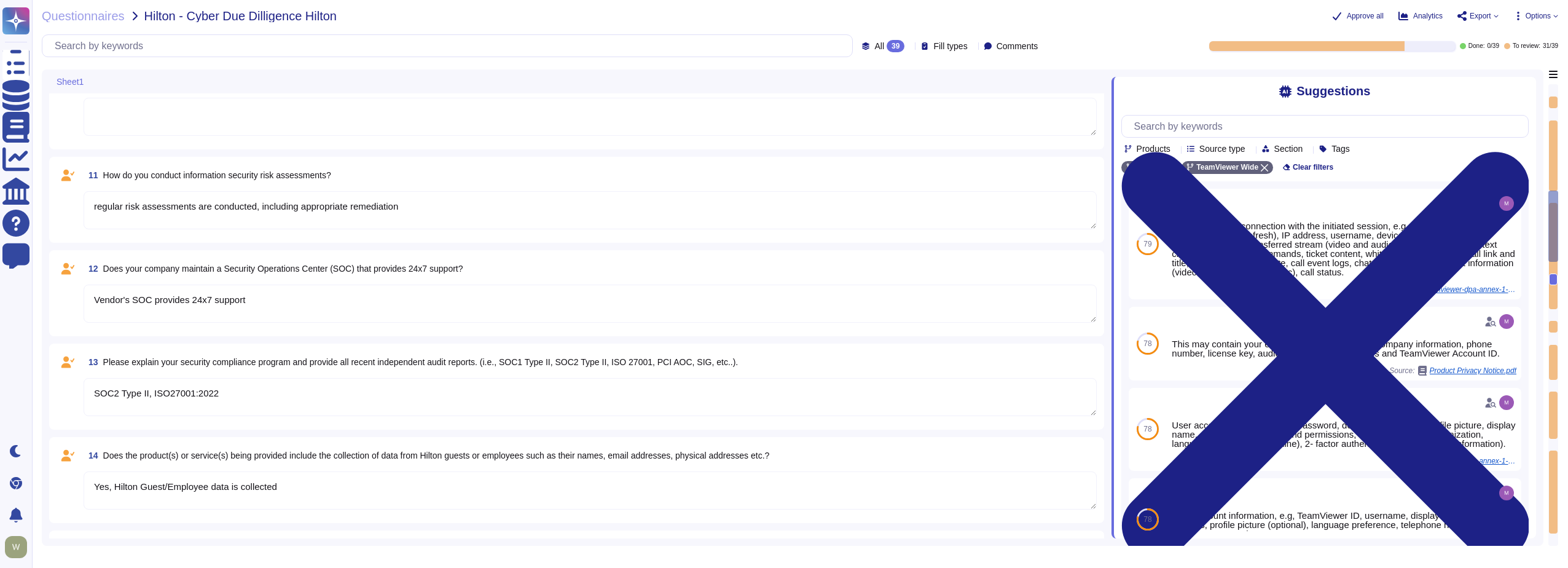
type textarea "Security training required on a regular basis"
type textarea "Annual security and privacy awareness training"
type textarea "1E has an extensive and mature Information Security Management System based upo…"
type textarea "regular risk assessments are conducted, including appropriate remediation"
type textarea "PII collected by the platform for use by customers within the platform is as fo…"
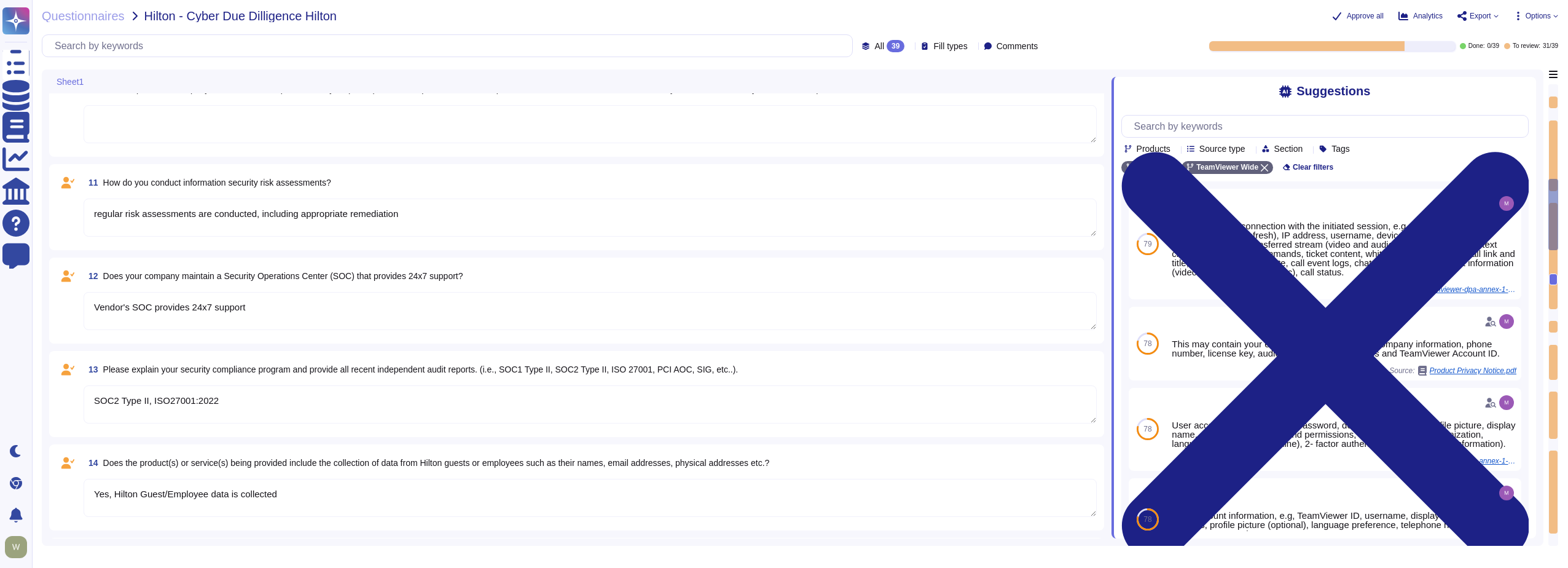
type textarea "We have a 'Senior Director, Security Operations', focused on strategy and gover…"
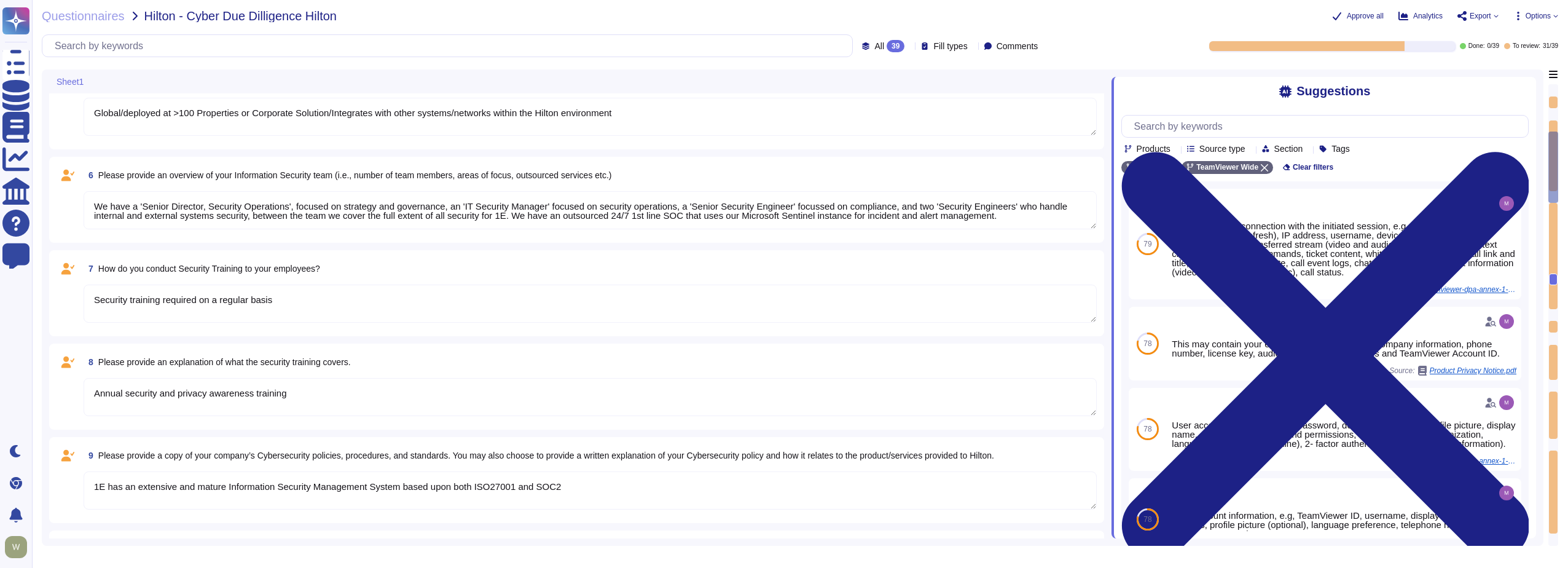
type textarea "Software License & Services Agreement (RFS-07464) - 1E Nomad SAAS renewed throu…"
type textarea "[URL][DOMAIN_NAME]"
type textarea "Global/deployed at >100 Properties or Corporate Solution/Integrates with other …"
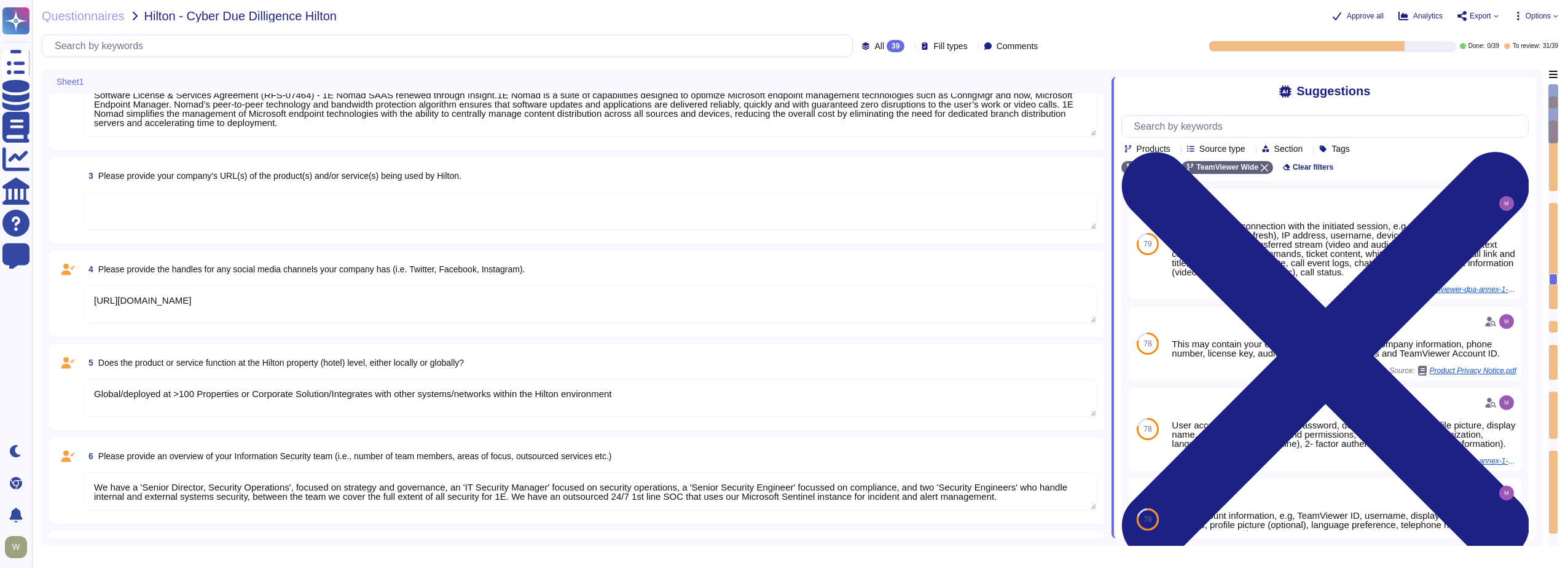
scroll to position [0, 0]
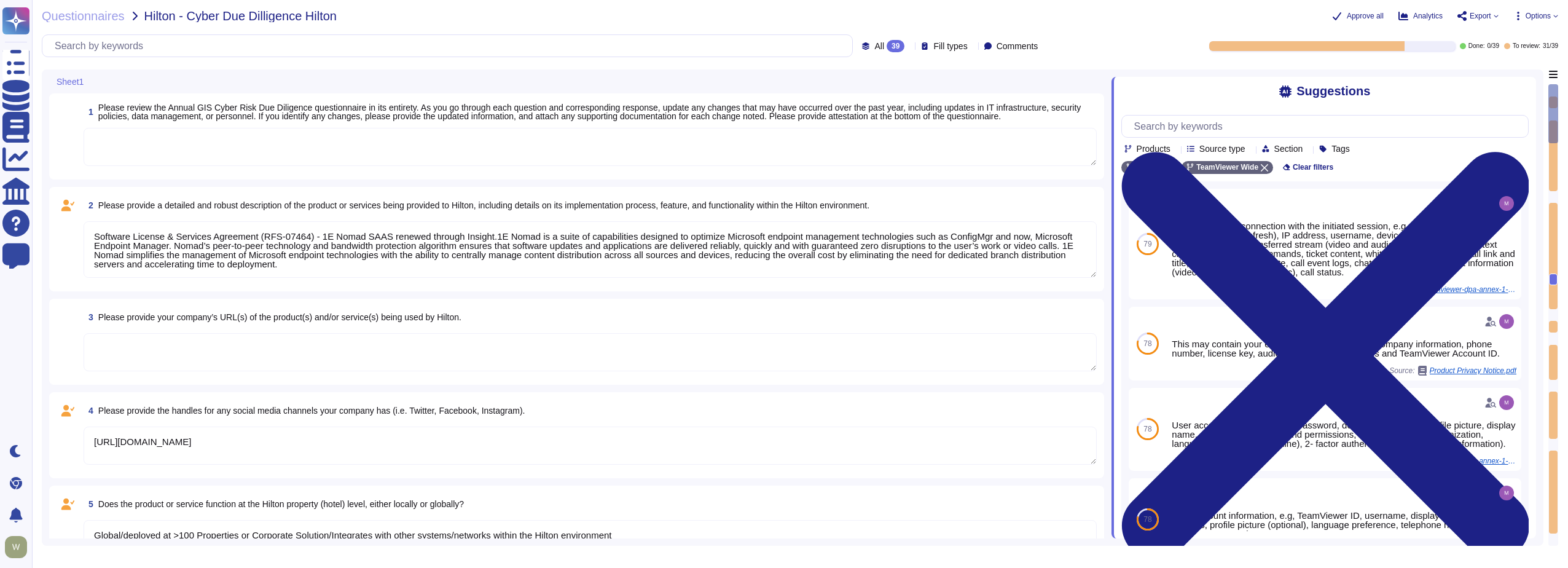
click at [200, 146] on textarea at bounding box center [590, 147] width 1013 height 38
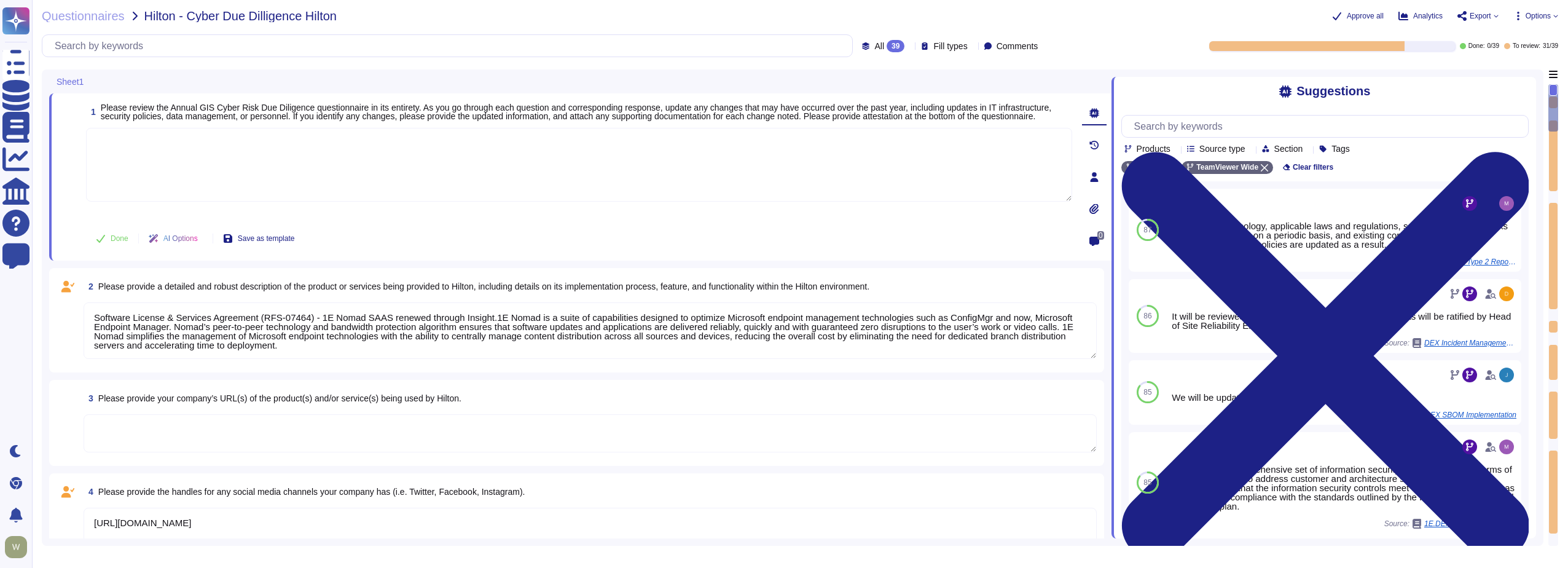
click at [167, 108] on span "Please review the Annual GIS Cyber Risk Due Diligence questionnaire in its enti…" at bounding box center [575, 111] width 950 height 18
click at [145, 150] on textarea at bounding box center [579, 165] width 986 height 74
click at [136, 108] on span "Please review the Annual GIS Cyber Risk Due Diligence questionnaire in its enti…" at bounding box center [575, 111] width 950 height 18
click at [199, 338] on textarea "Software License & Services Agreement (RFS-07464) - 1E Nomad SAAS renewed throu…" at bounding box center [590, 331] width 1013 height 57
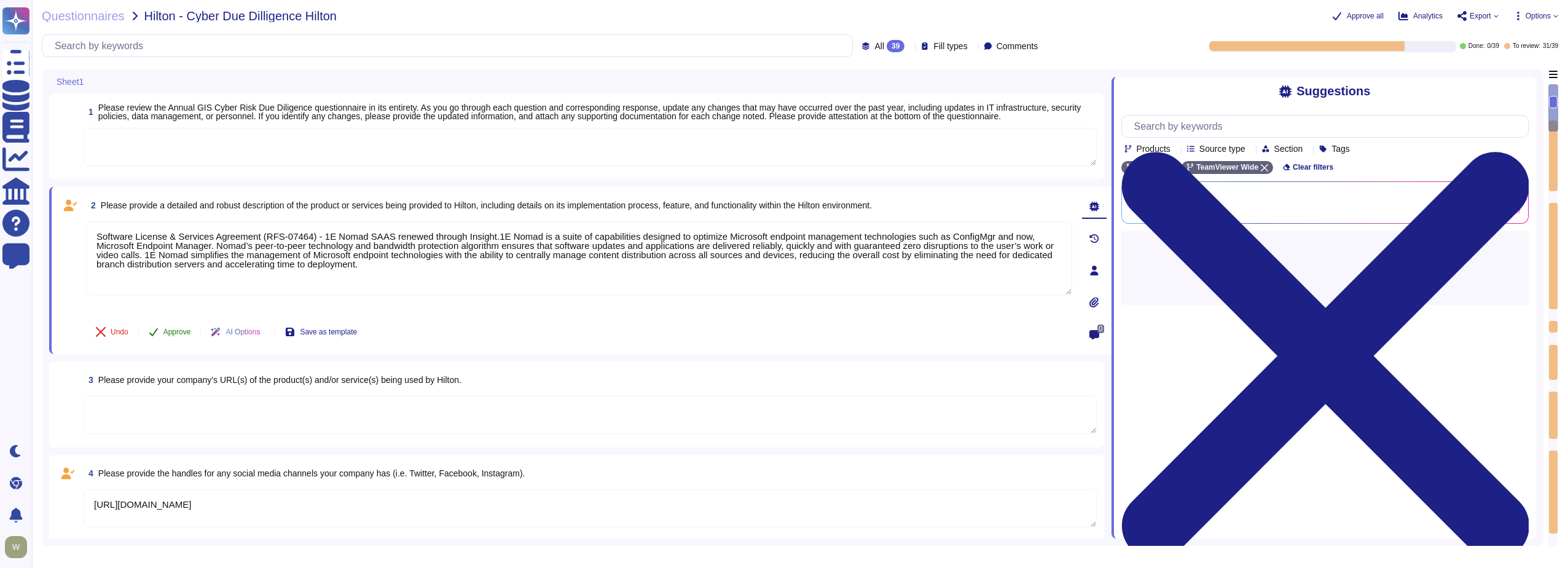
type textarea "Annual security and privacy awareness training"
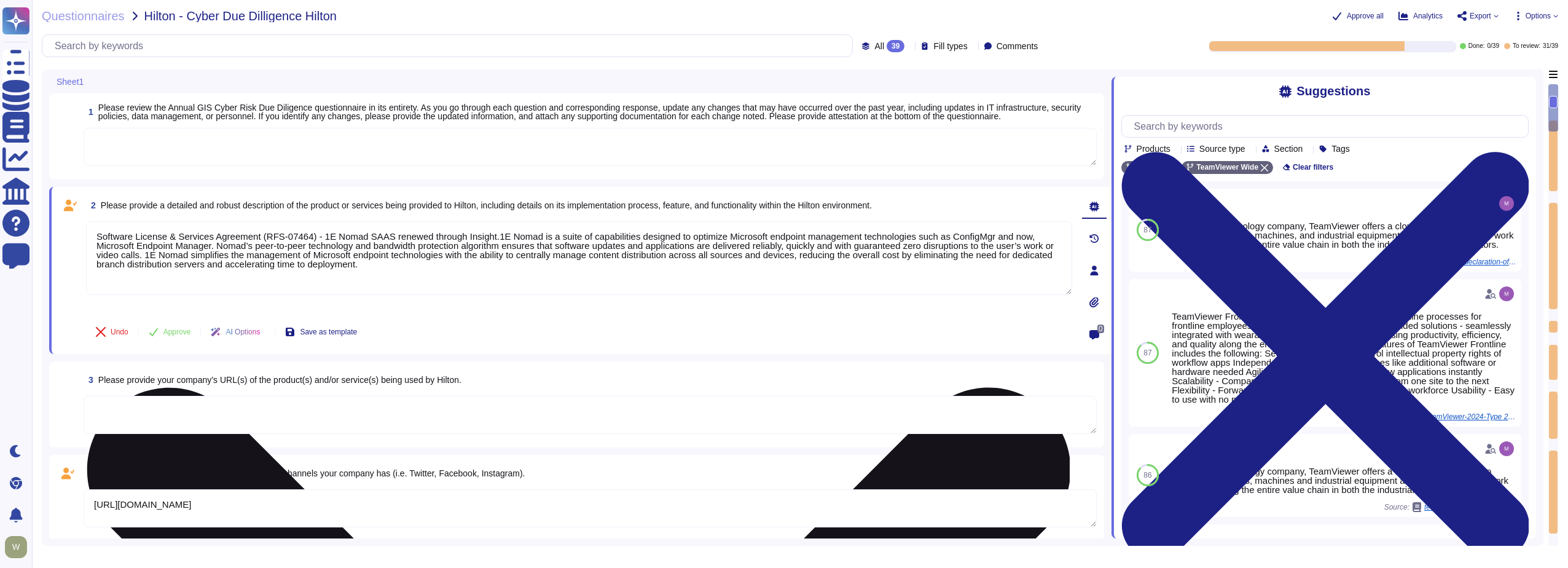
click at [409, 250] on textarea "Software License & Services Agreement (RFS-07464) - 1E Nomad SAAS renewed throu…" at bounding box center [579, 258] width 986 height 74
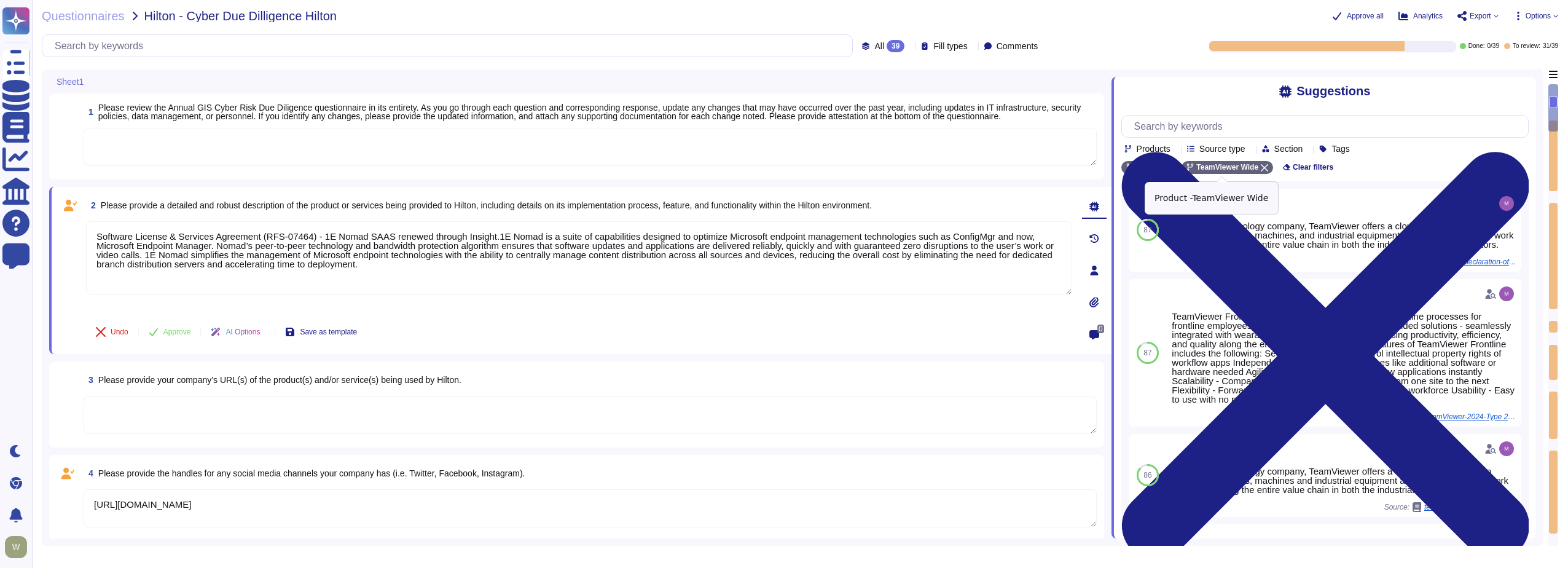
click at [1261, 170] on icon at bounding box center [1265, 167] width 7 height 7
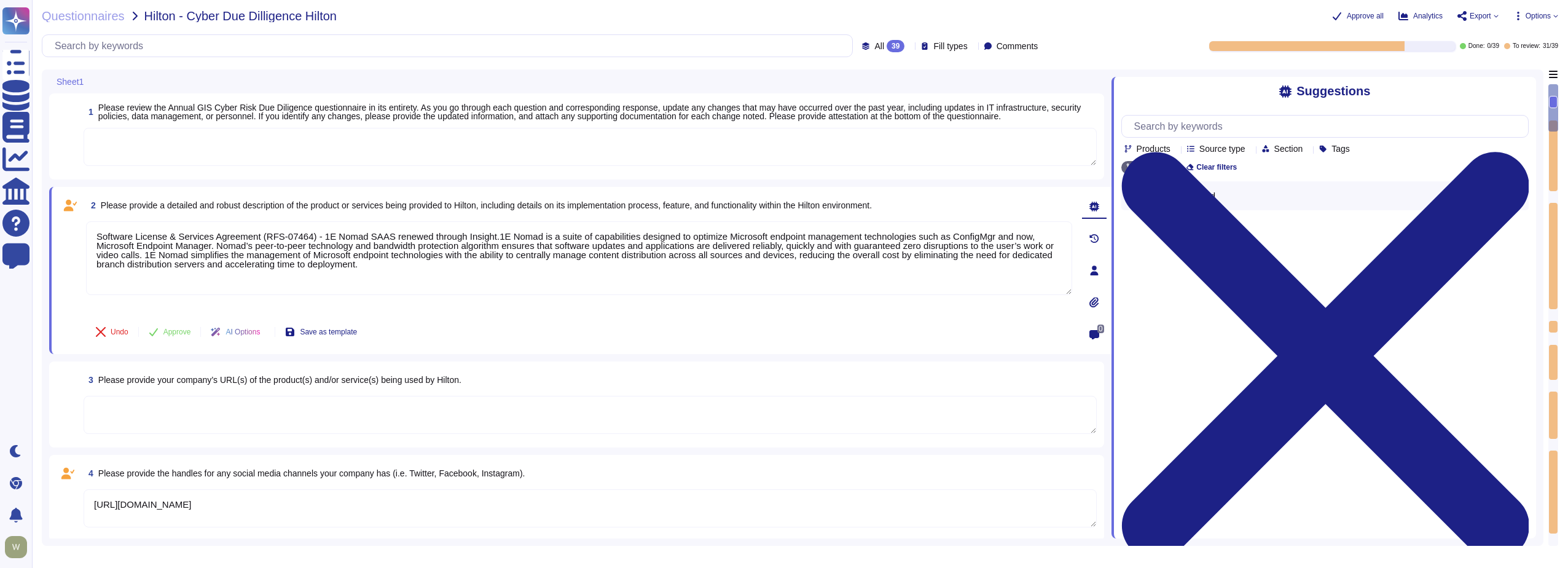
click at [1176, 150] on icon at bounding box center [1176, 150] width 0 height 0
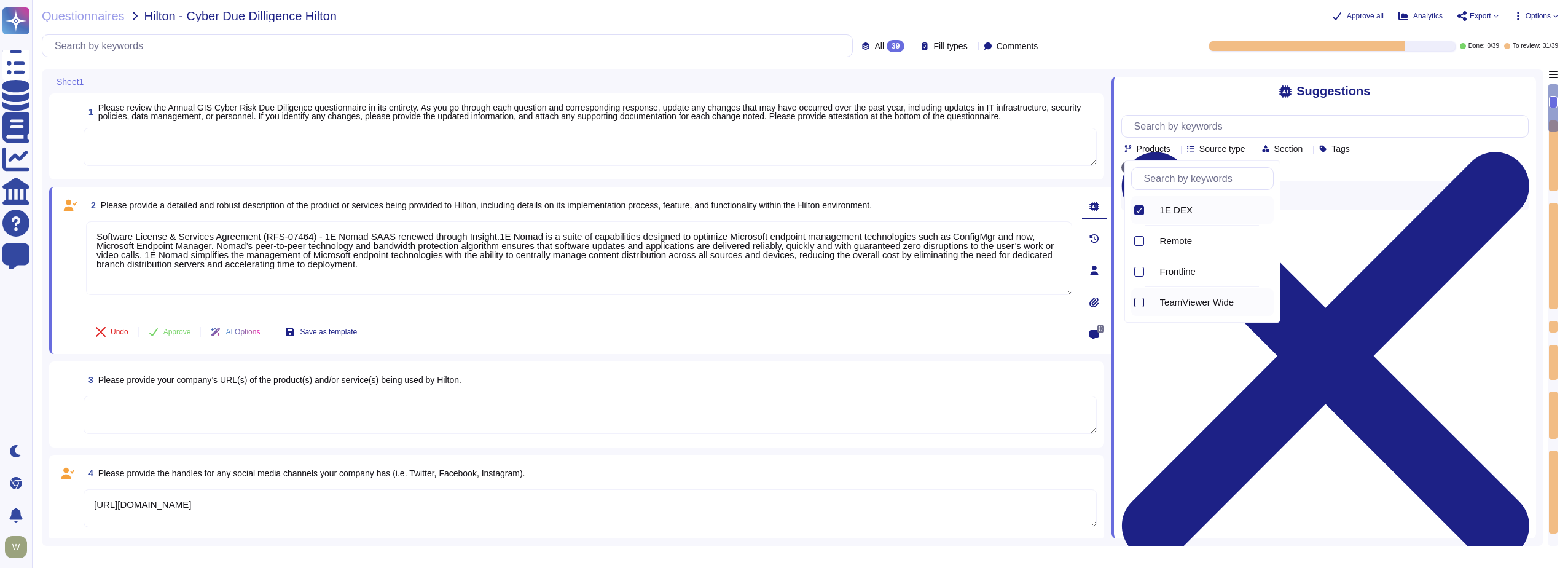
click at [1141, 306] on div at bounding box center [1139, 303] width 10 height 10
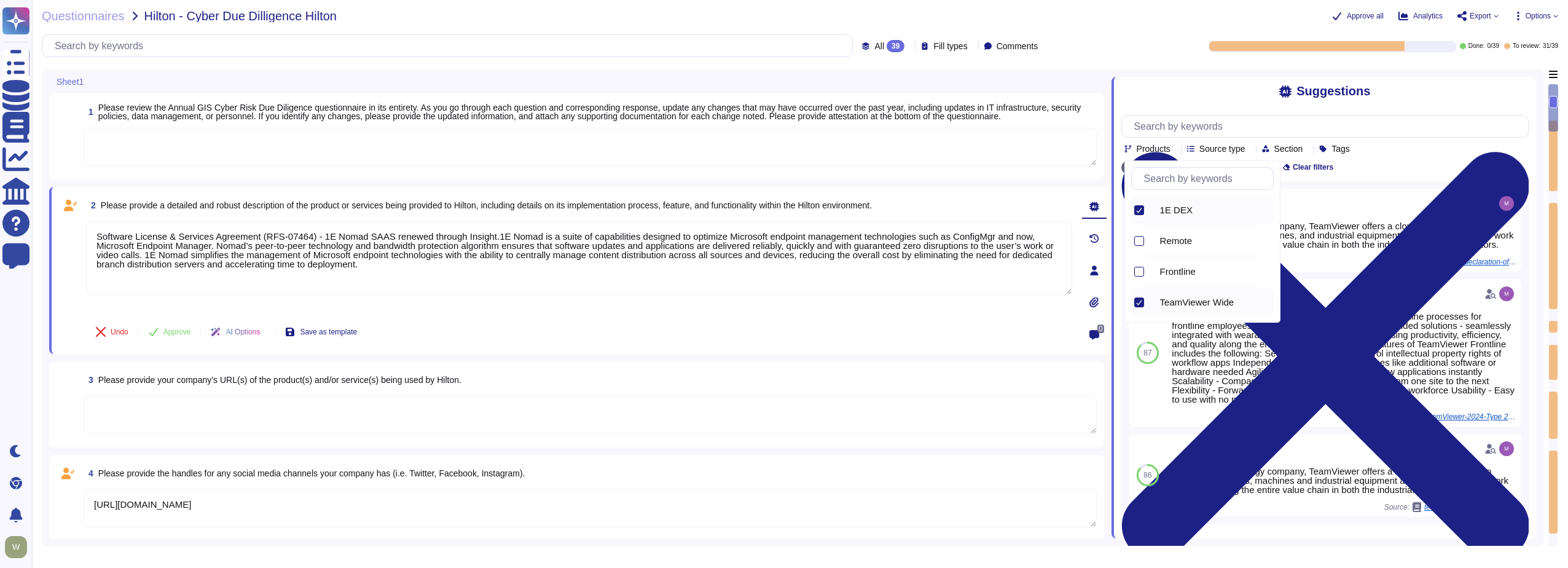
click at [1440, 154] on div "Products Source type Section Tags" at bounding box center [1325, 134] width 407 height 39
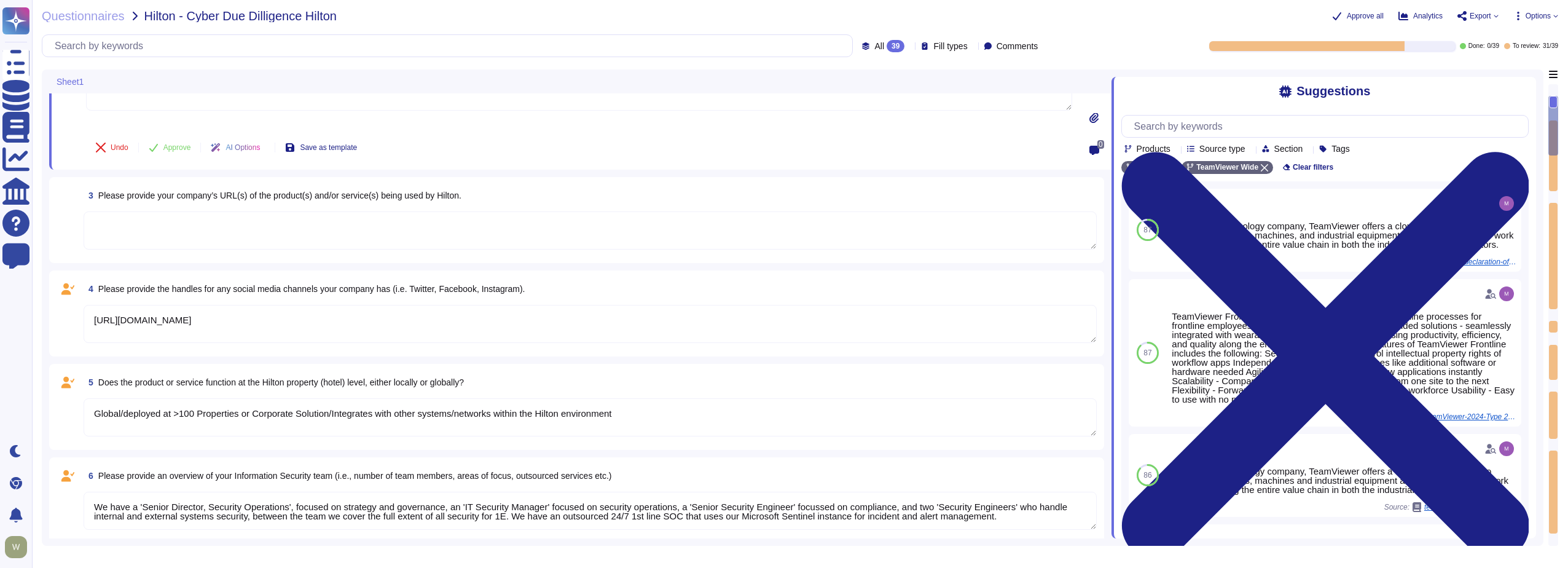
type textarea "1E has an extensive and mature Information Security Management System based upo…"
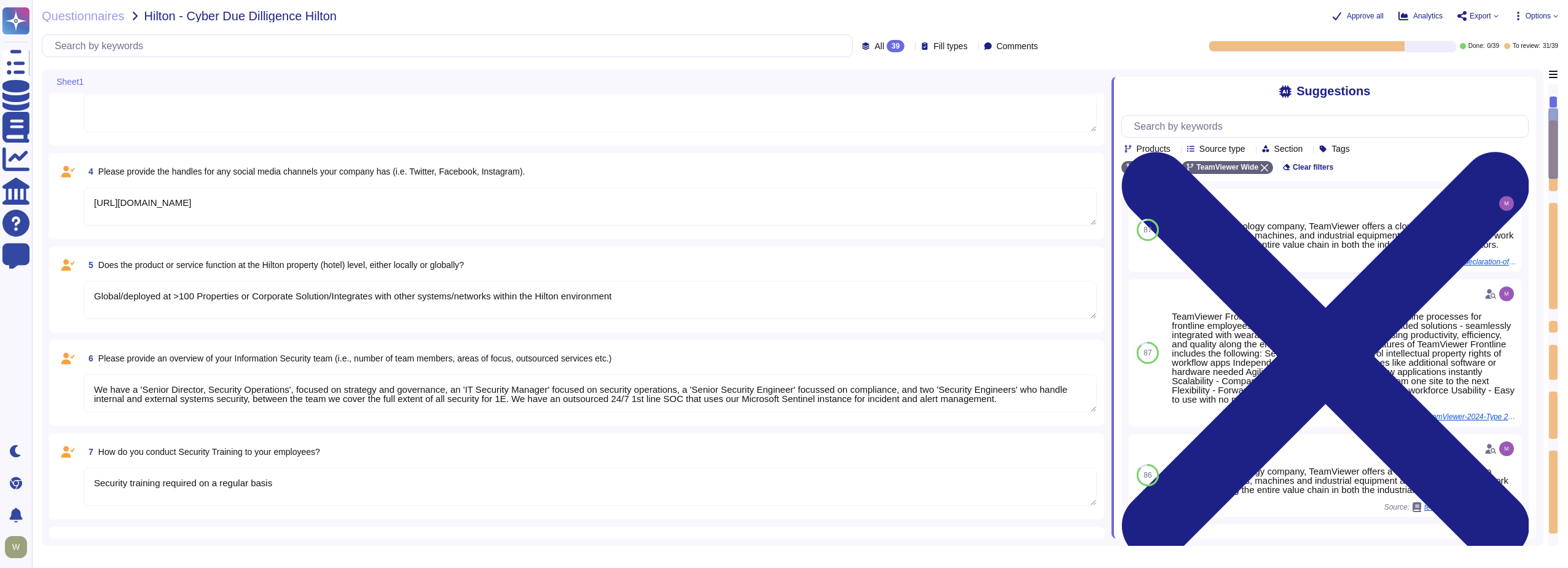
scroll to position [308, 0]
type textarea "regular risk assessments are conducted, including appropriate remediation"
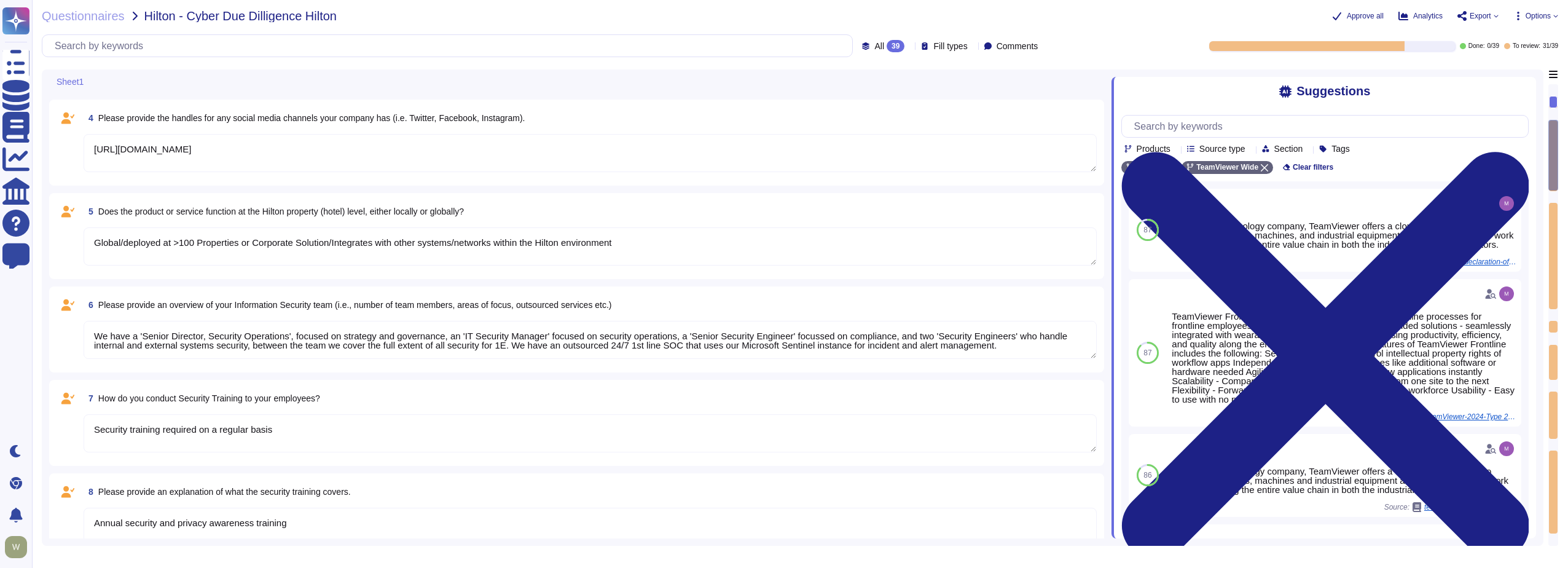
type textarea "Vendor's SOC provides 24x7 support"
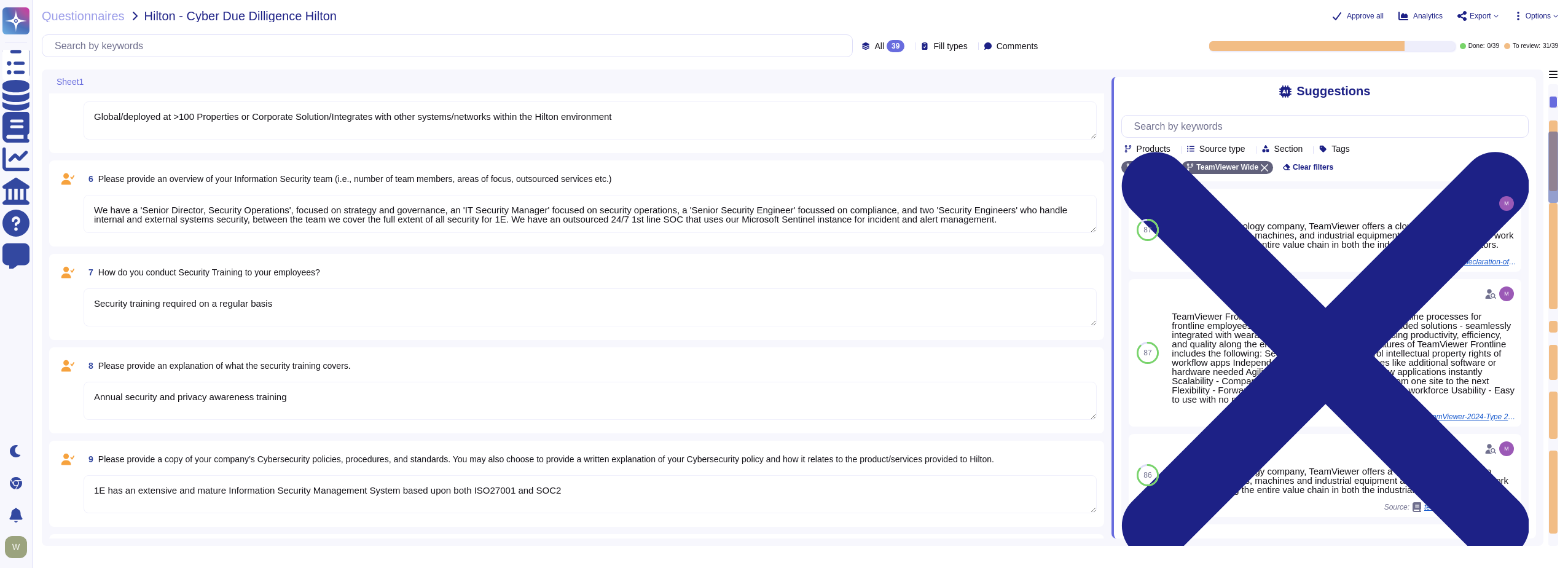
scroll to position [491, 0]
type textarea "SOC2 Type II, ISO27001:2022"
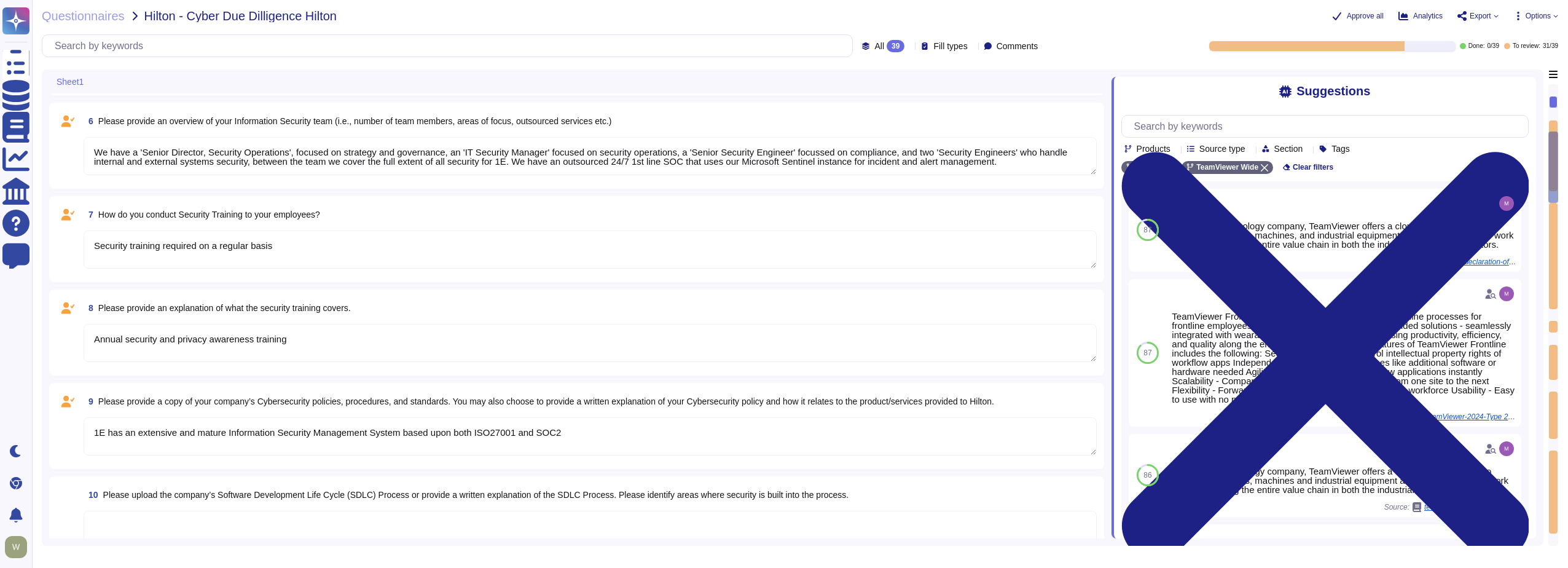
type textarea "Yes, Hilton Guest/Employee data is collected"
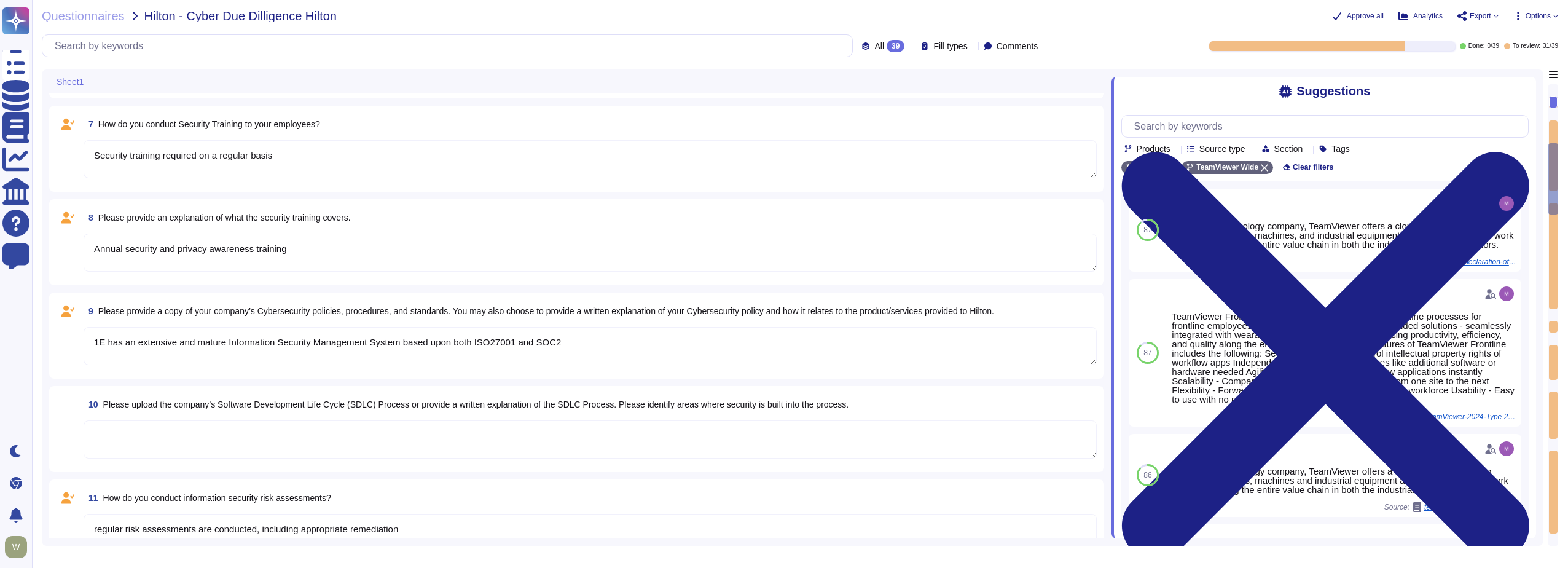
type textarea "Yes"
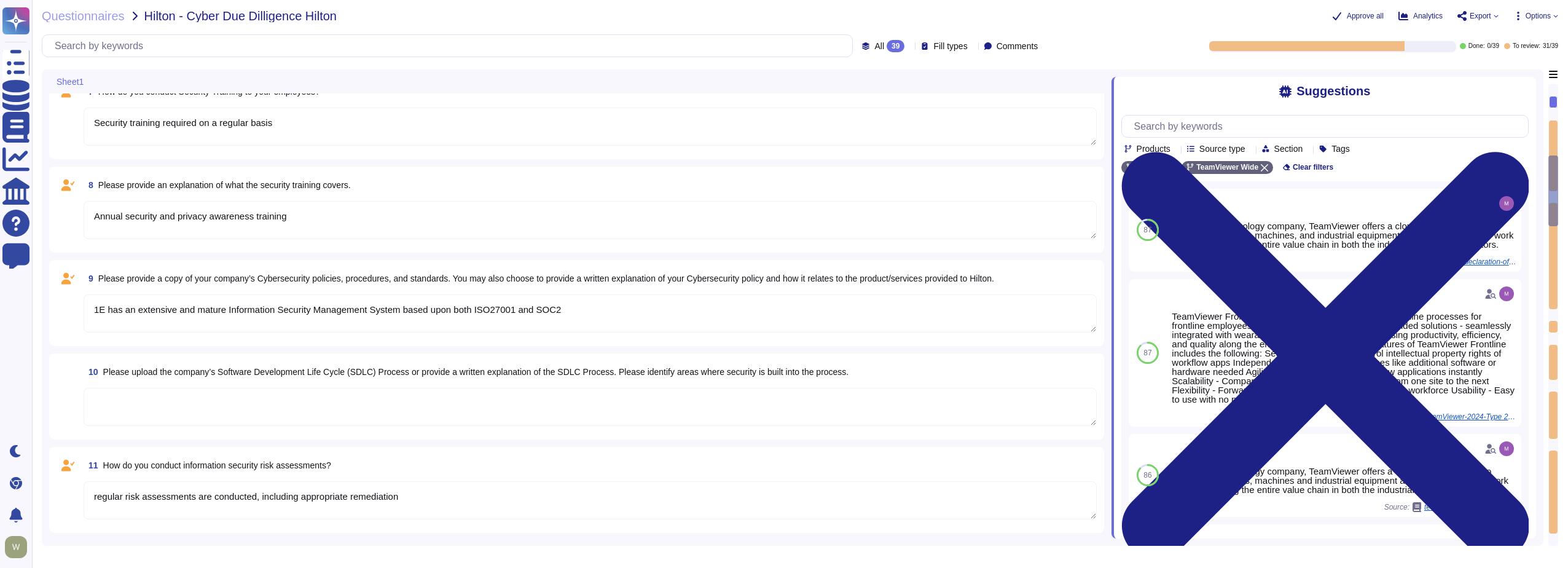
scroll to position [676, 0]
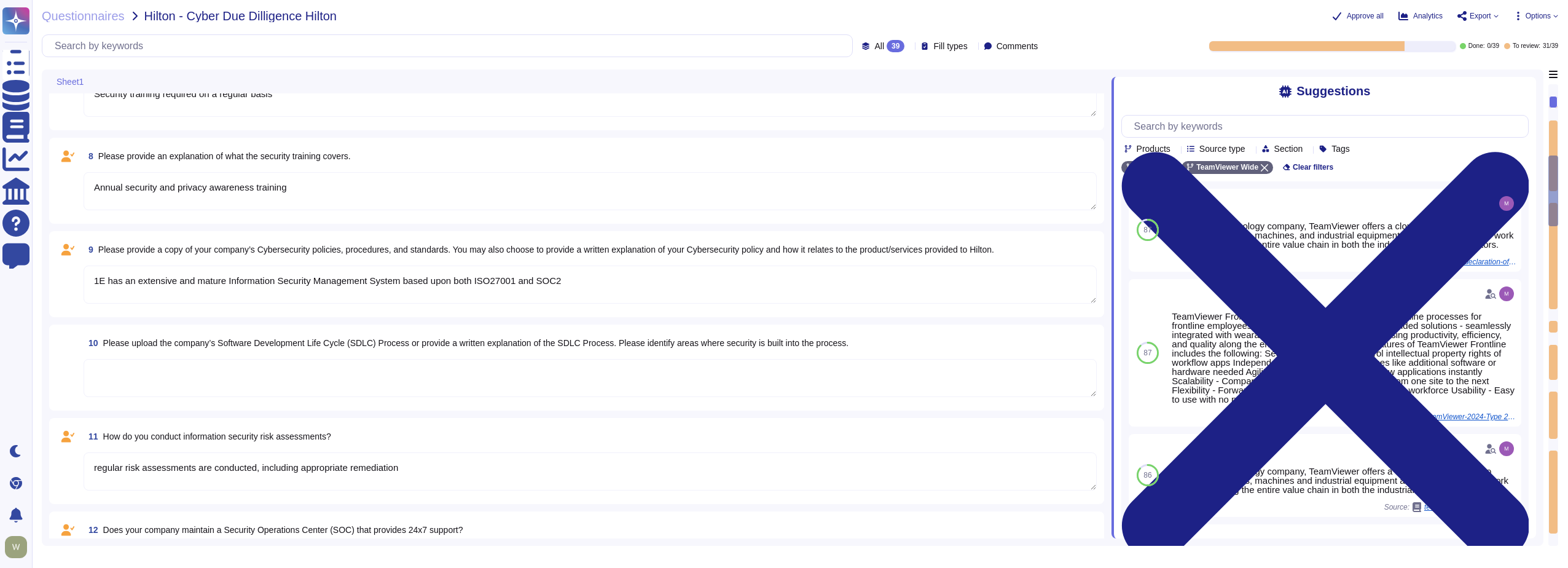
click at [229, 195] on textarea "Annual security and privacy awareness training" at bounding box center [590, 191] width 1013 height 38
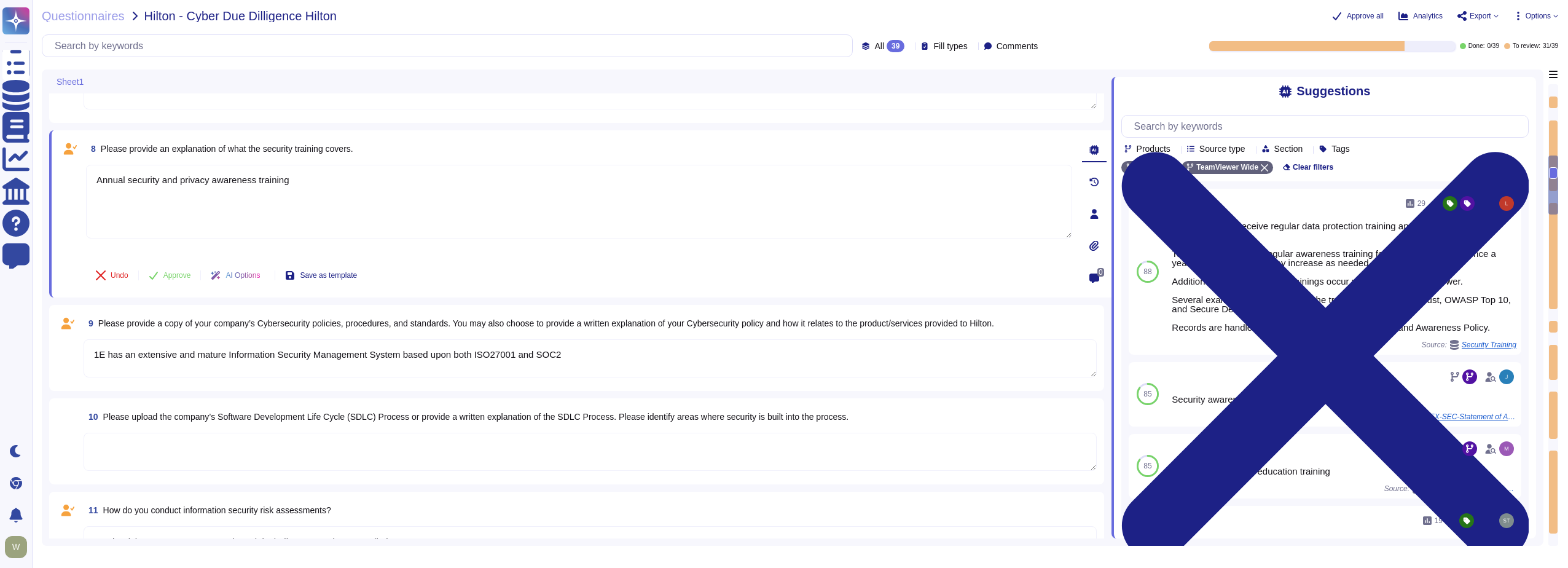
type textarea "Yes"
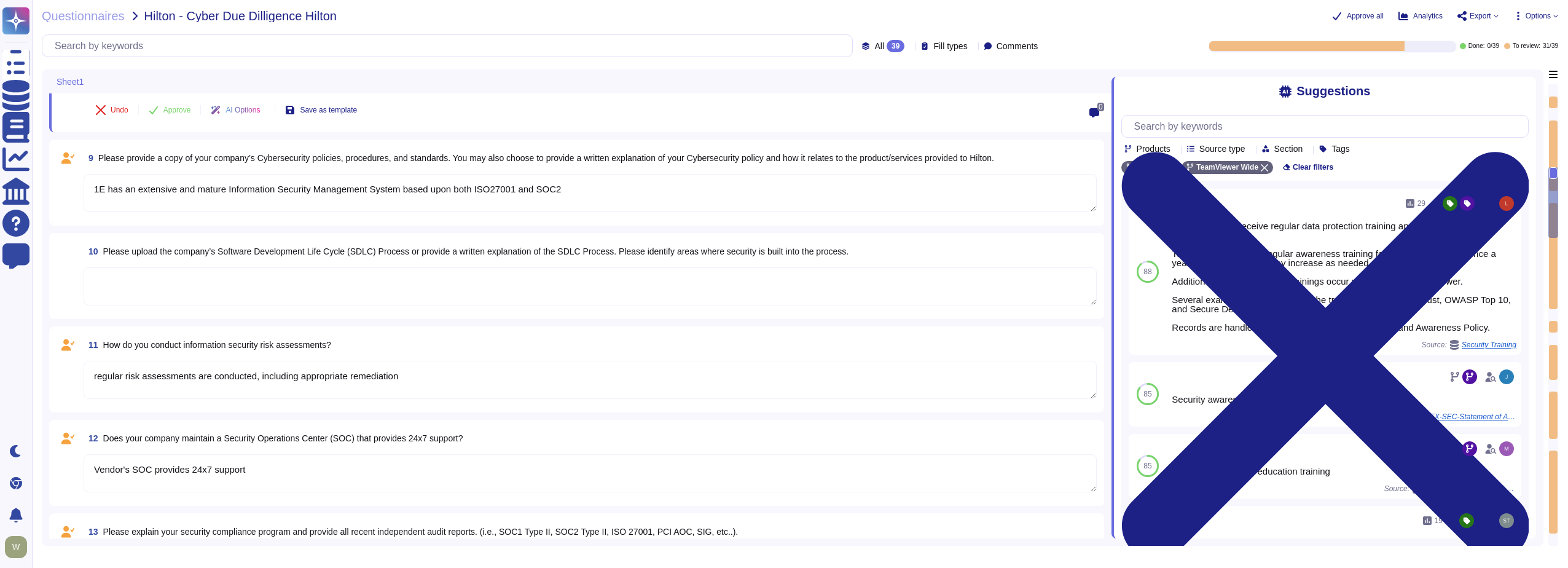
type textarea "Data is in-scope and is in compliance with GDPR"
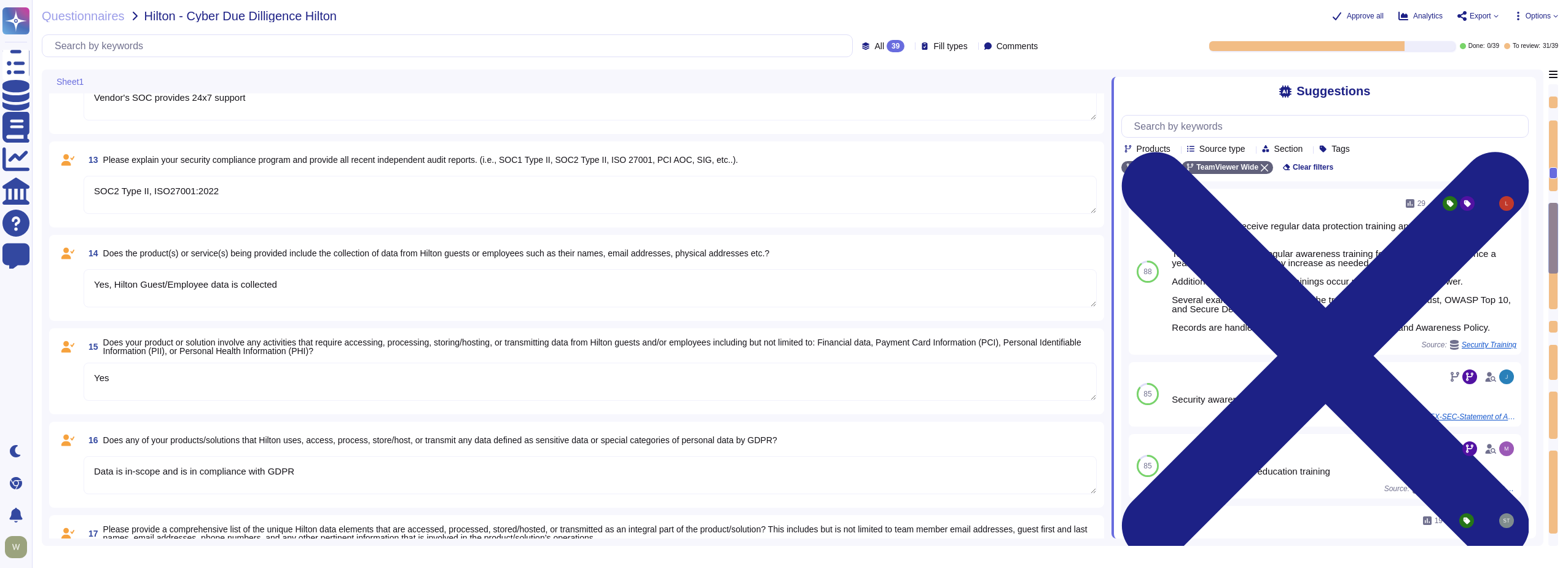
type textarea "PII collected by the platform for use by customers within the platform is as fo…"
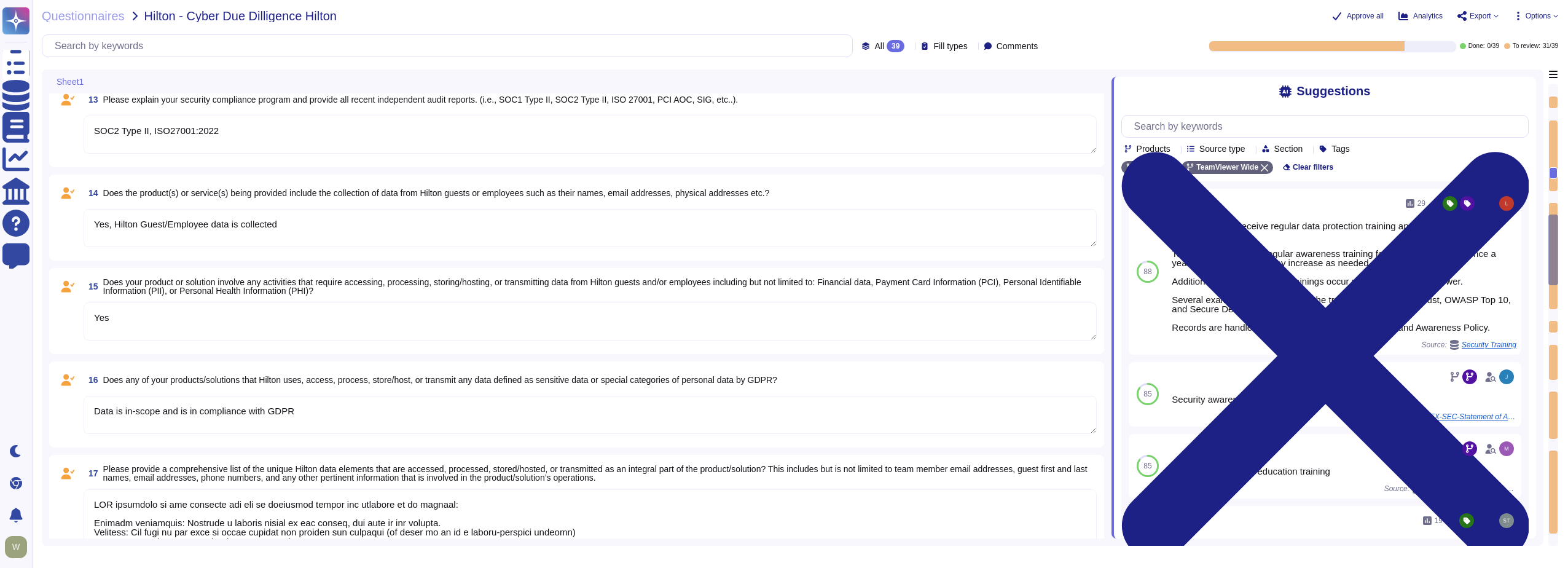
type textarea "30k-500k data records are involved"
type textarea "[PERSON_NAME] data is purged 1 month after the agreement with the vendor is ter…"
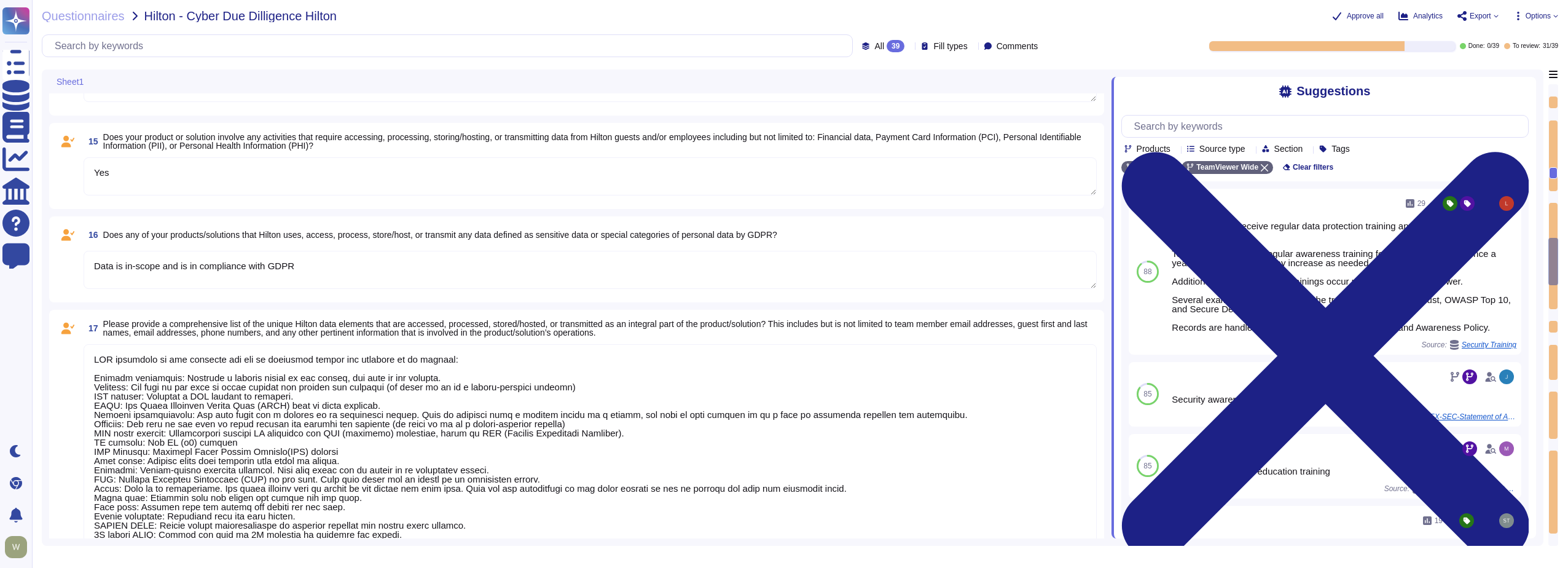
type textarea "PII collected by the platform for use by customers within the platform is as fo…"
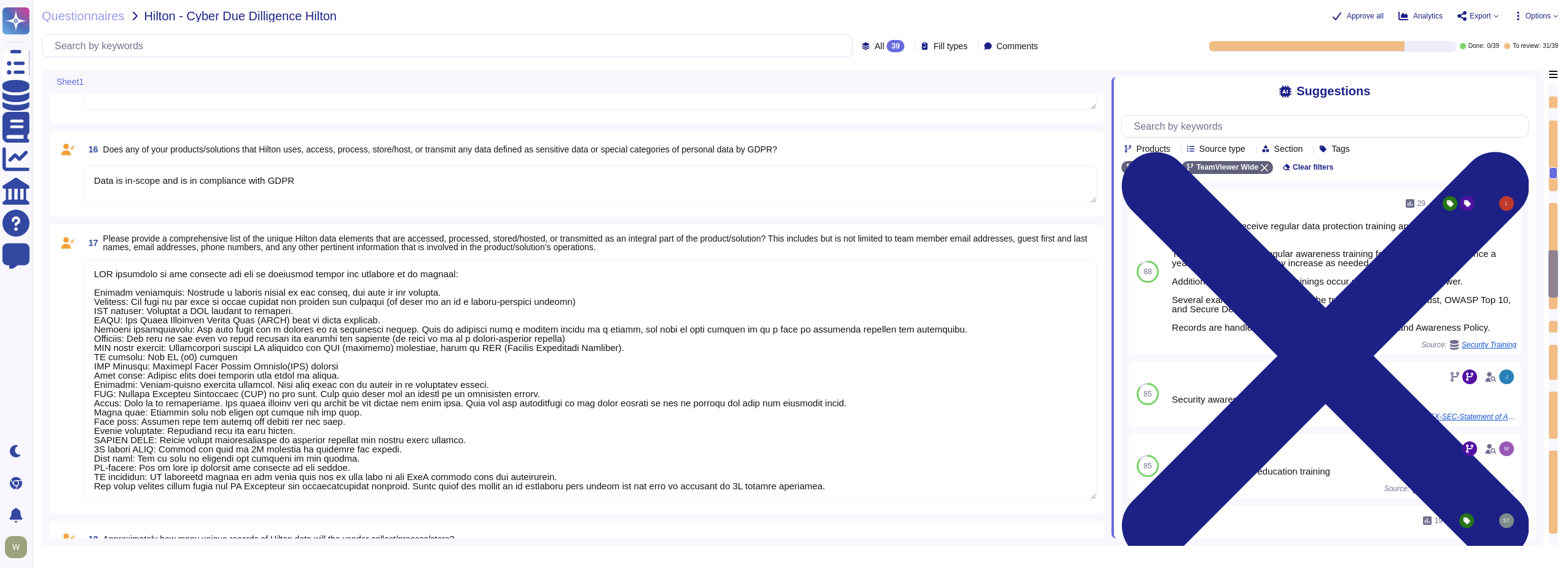
type textarea "[EMAIL_ADDRESS][DOMAIN_NAME]"
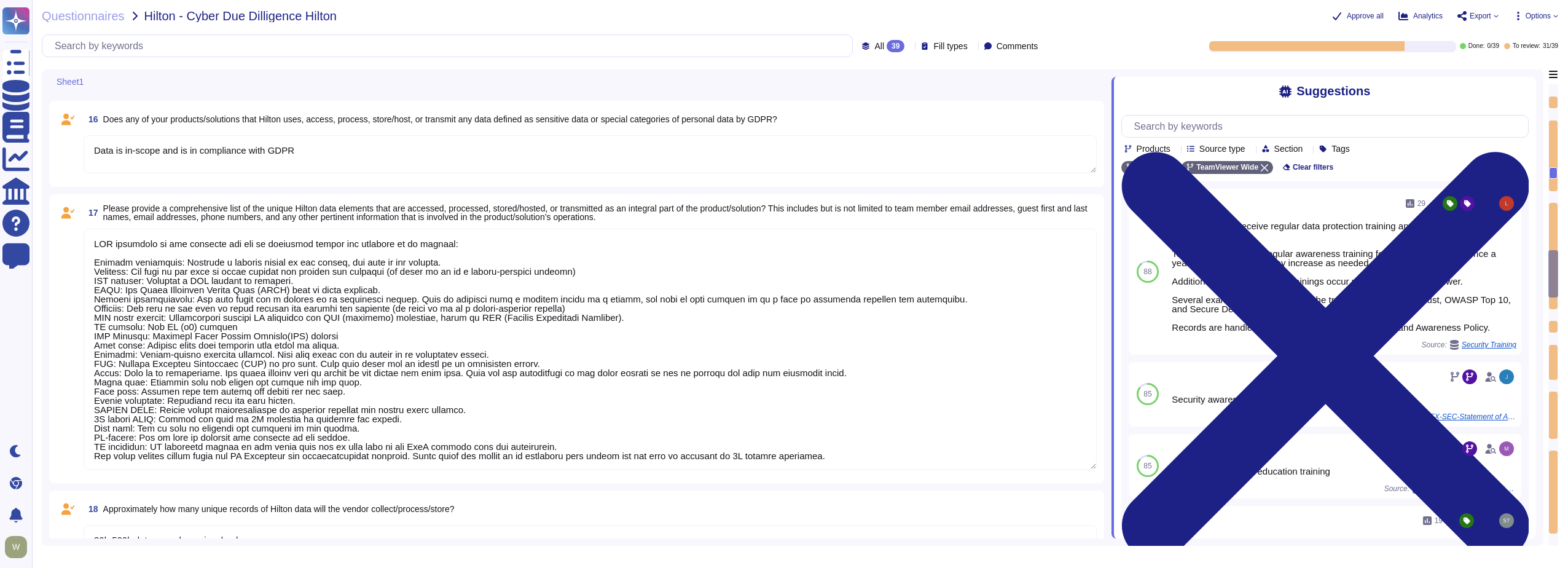
type textarea "PII collected by the platform for use by customers within the platform is as fo…"
click at [402, 17] on div "Questionnaires Hilton - Cyber Due Dilligence Hilton" at bounding box center [492, 16] width 901 height 12
